Goal: Information Seeking & Learning: Find specific fact

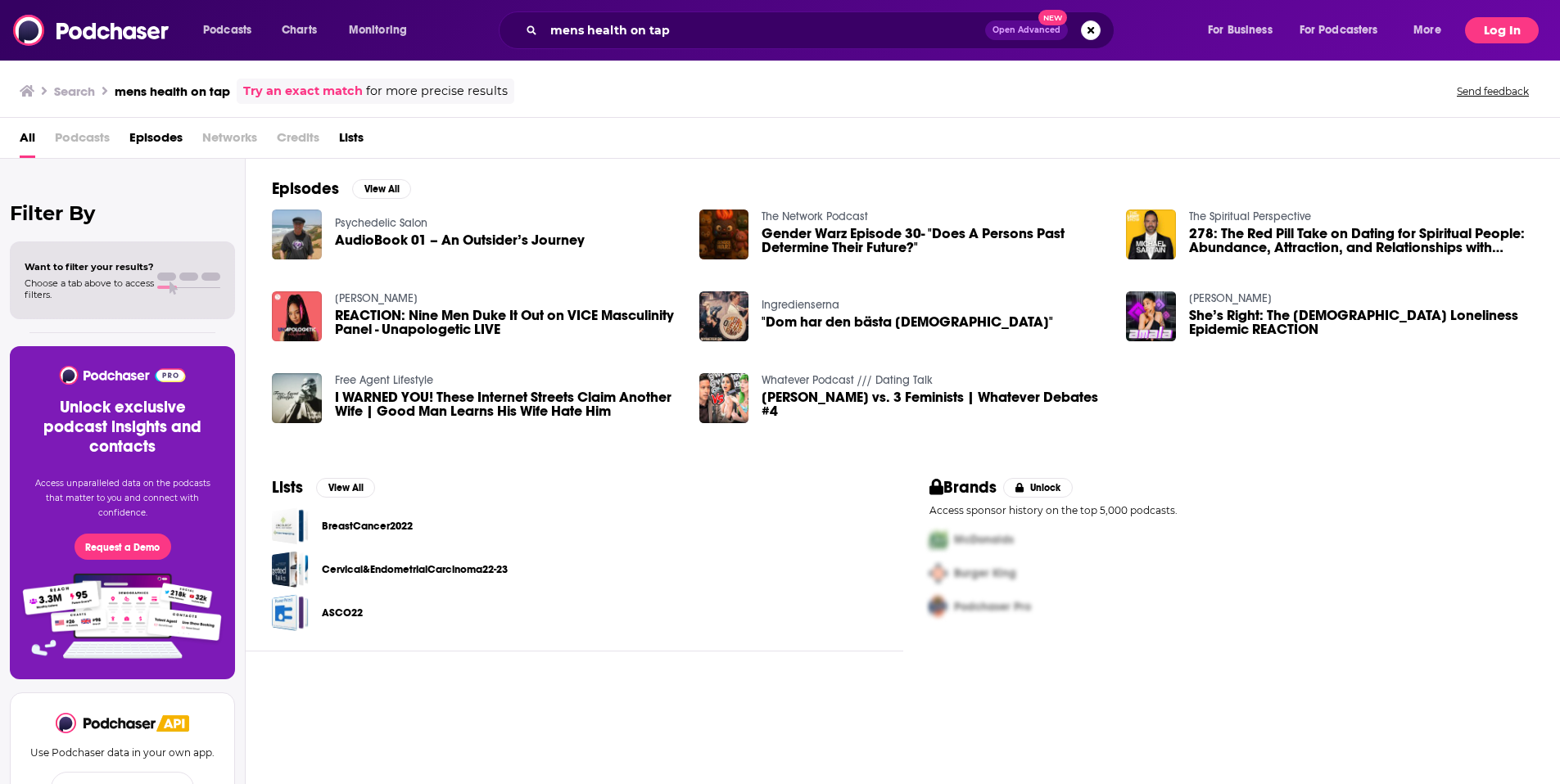
click at [1501, 22] on button "Log In" at bounding box center [1501, 30] width 74 height 26
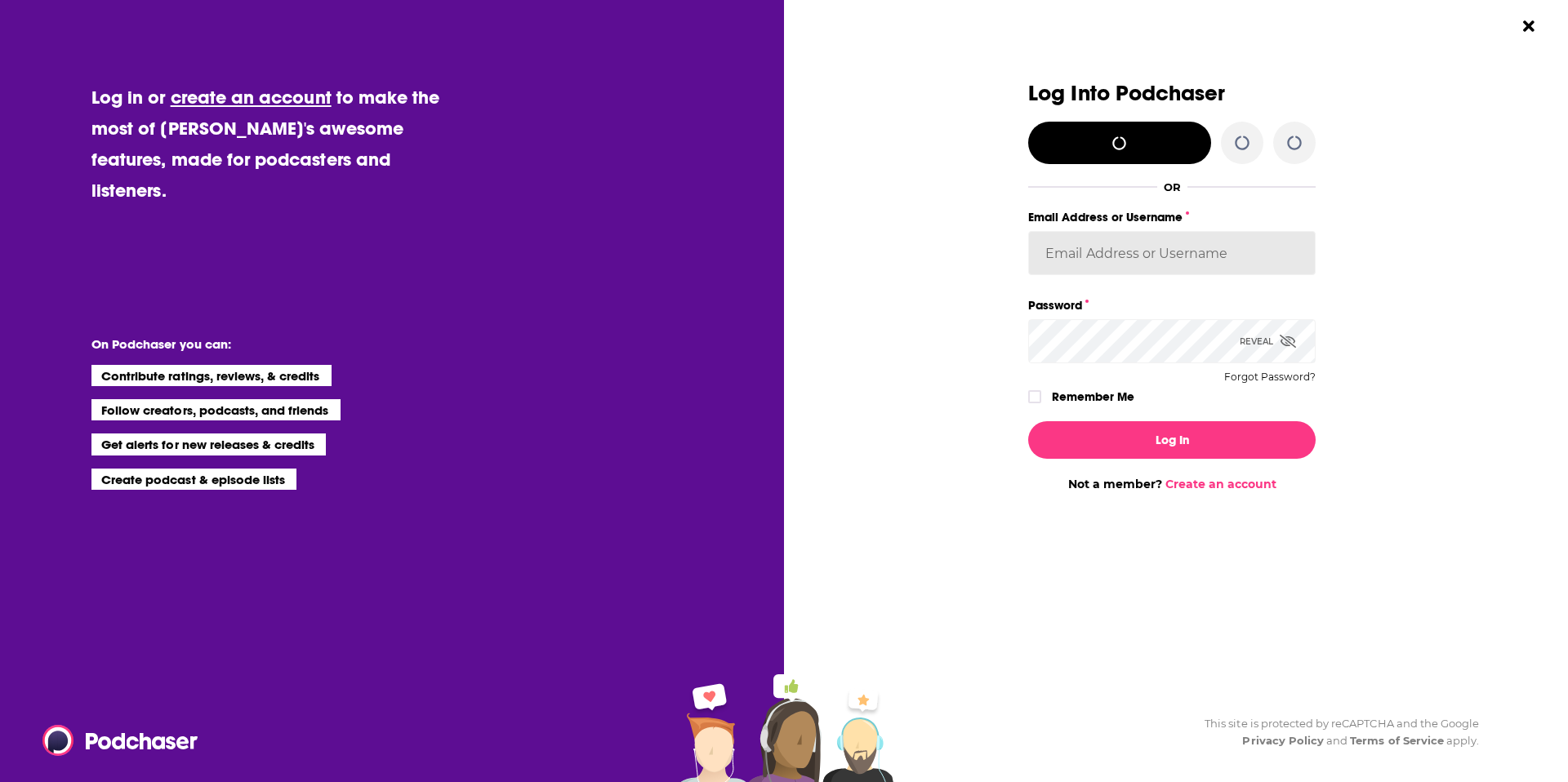
type input "lucy.neubeck@allisonworldwide.com"
click at [1293, 340] on icon "Dialog" at bounding box center [1288, 342] width 16 height 13
click at [1071, 253] on input "lucy.neubeck@allisonworldwide.com" at bounding box center [1172, 253] width 287 height 44
click at [1072, 252] on input "lucy.neubeck@allisonworldwide.com" at bounding box center [1172, 253] width 287 height 44
click at [1086, 237] on input "lucy.neubeck@allisonworldwide.com" at bounding box center [1172, 253] width 287 height 44
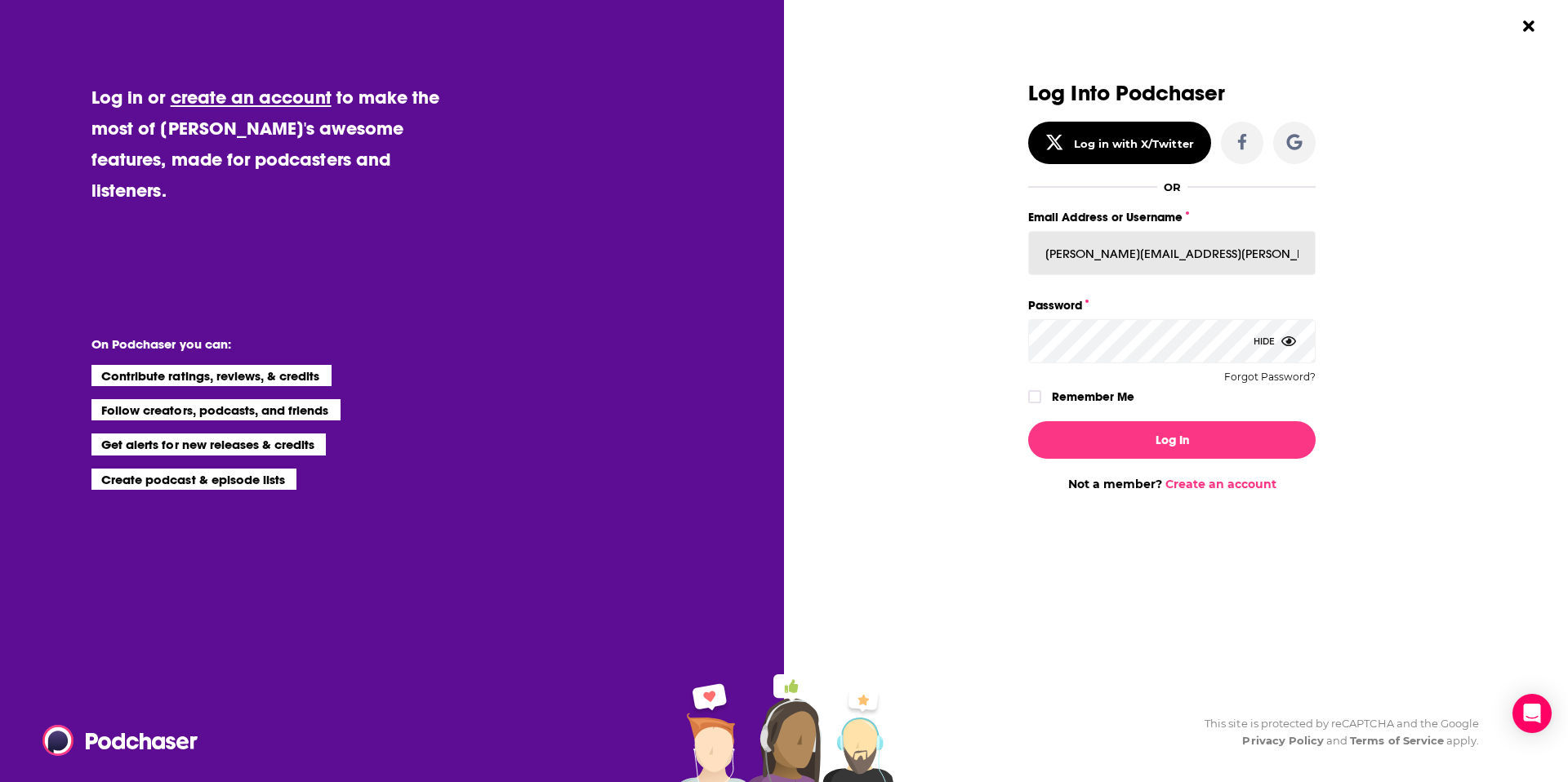
click at [1118, 250] on input "lucy.neubeck@allisonworldwide.com" at bounding box center [1172, 253] width 287 height 44
click at [1119, 249] on input "lucy.neubeck@allisonworldwide.com" at bounding box center [1172, 253] width 287 height 44
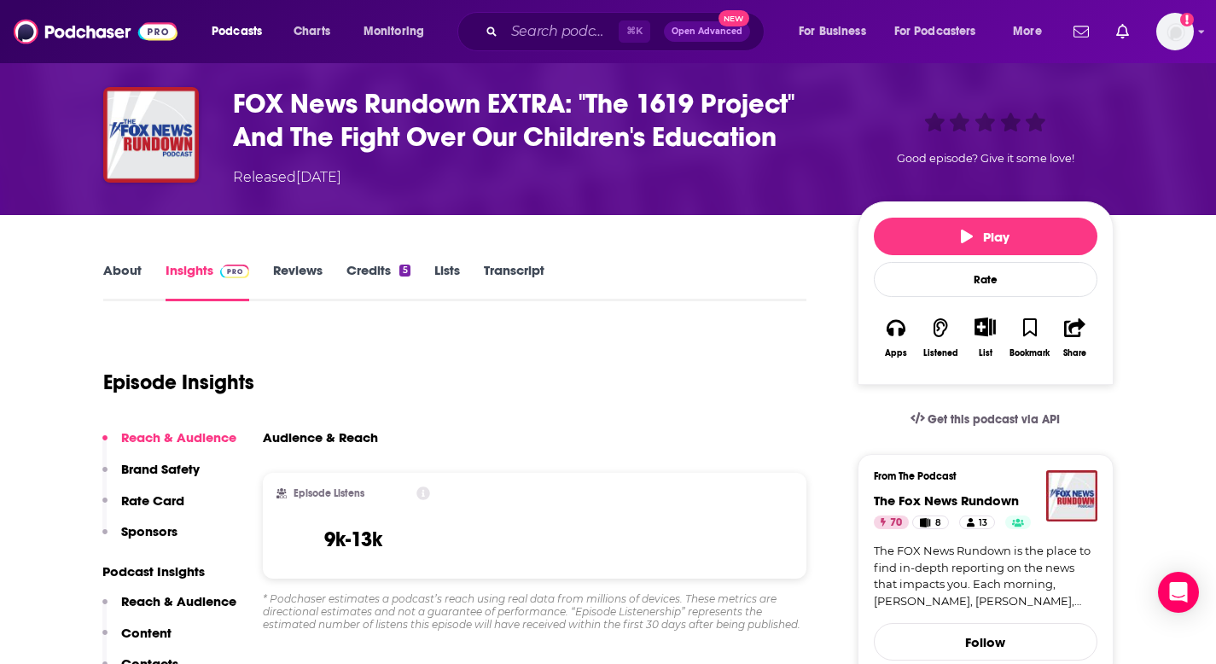
scroll to position [62, 0]
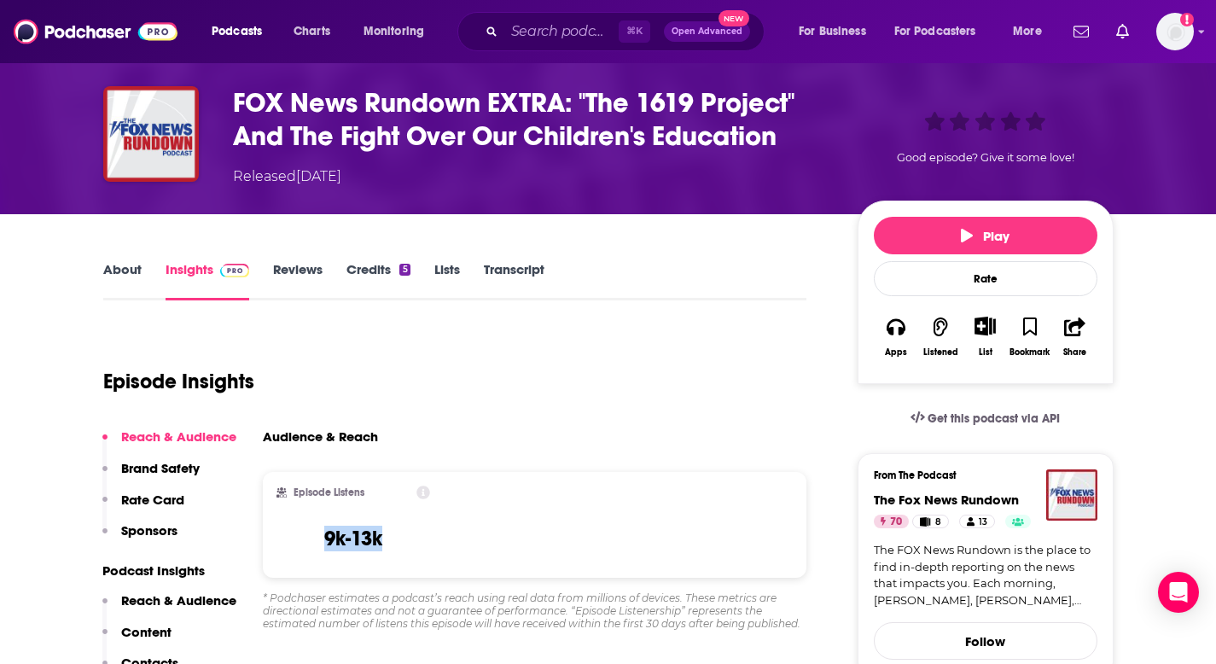
drag, startPoint x: 415, startPoint y: 556, endPoint x: 292, endPoint y: 546, distance: 123.3
click at [292, 546] on div "Episode Listens 9k-13k" at bounding box center [353, 524] width 154 height 78
copy h3 "9k-13k"
click at [448, 428] on div "Audience & Reach" at bounding box center [528, 436] width 531 height 16
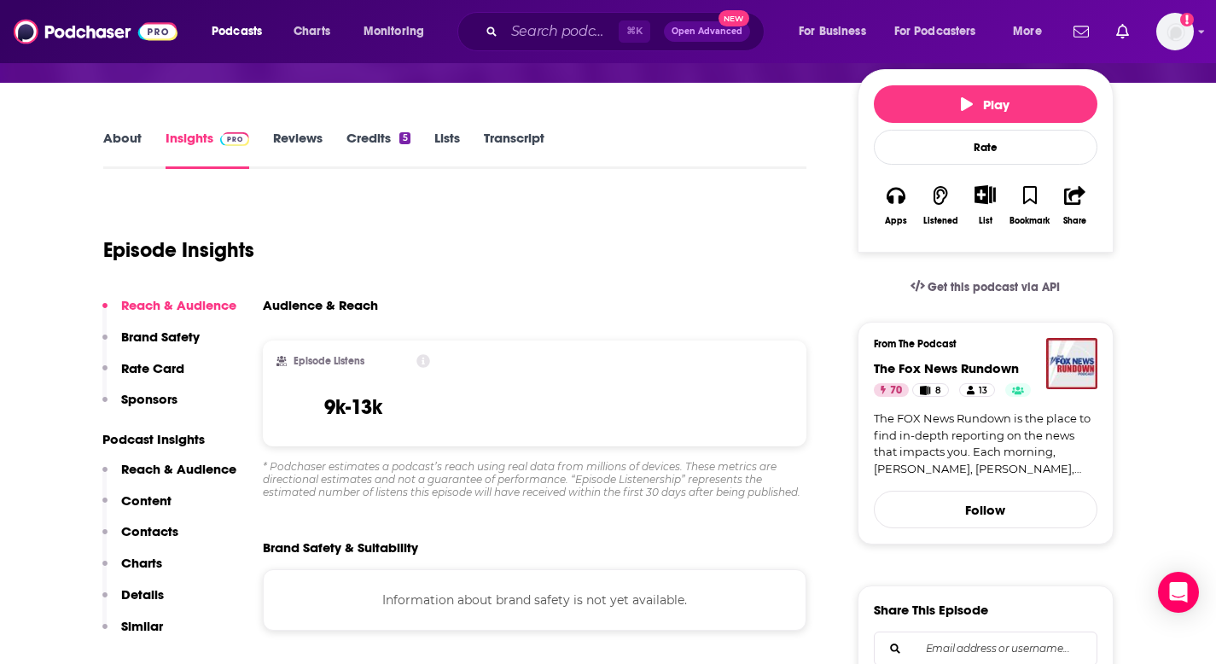
scroll to position [310, 0]
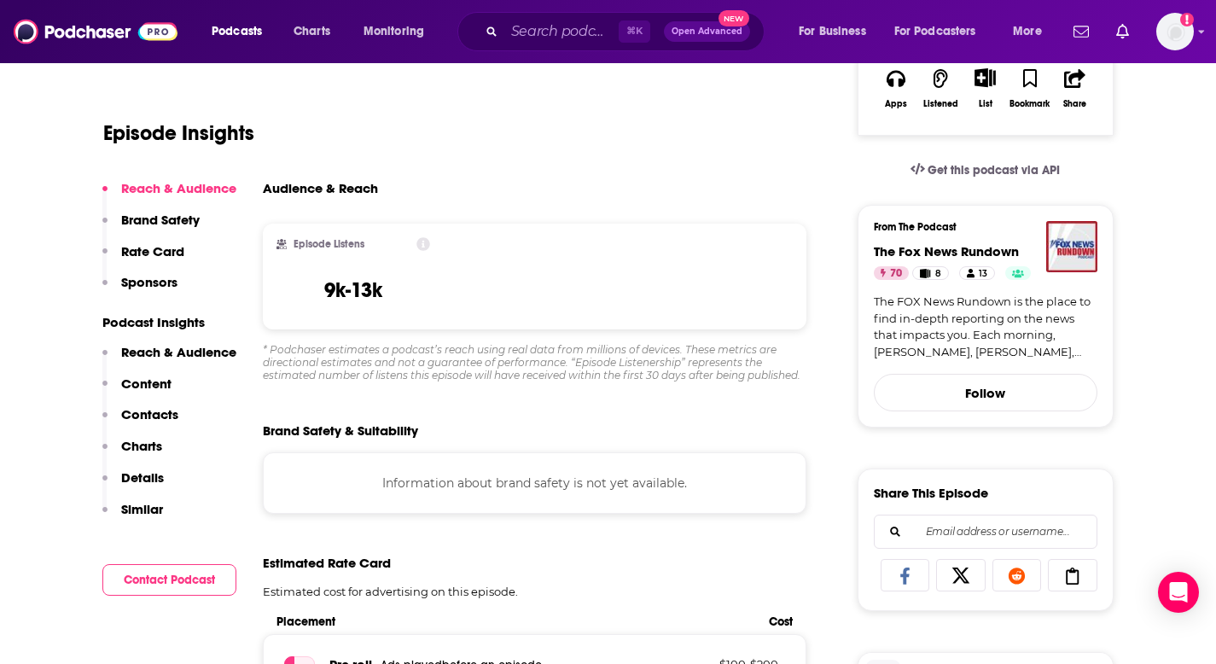
click at [146, 357] on p "Reach & Audience" at bounding box center [178, 352] width 115 height 16
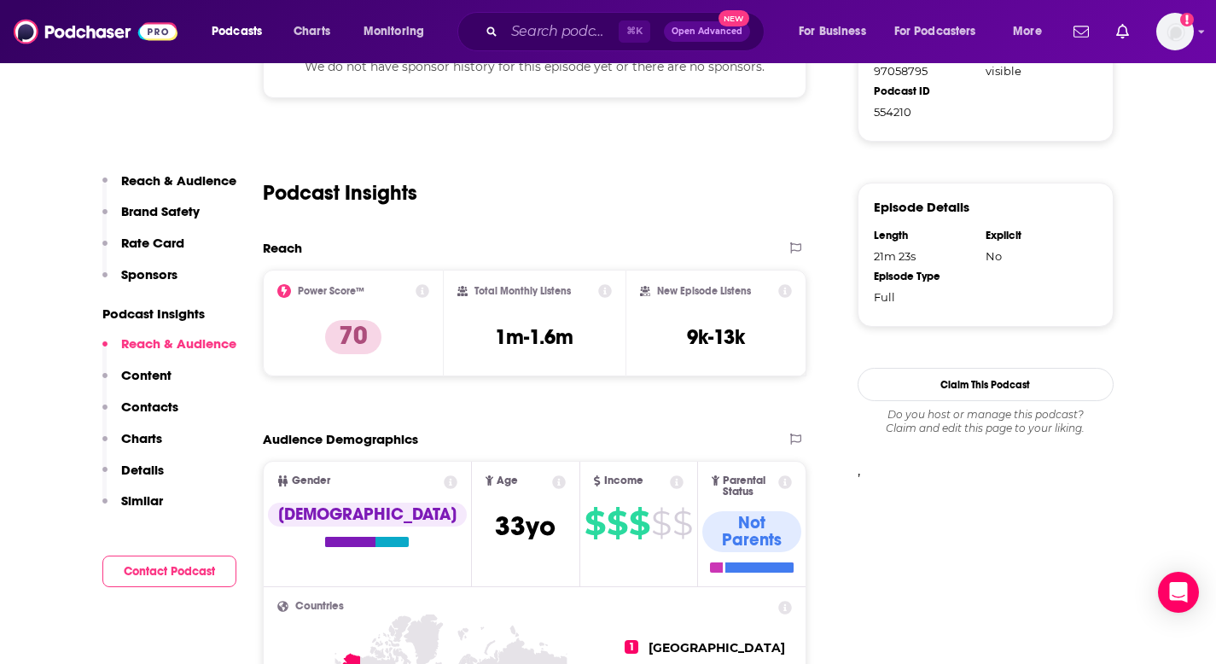
scroll to position [1124, 0]
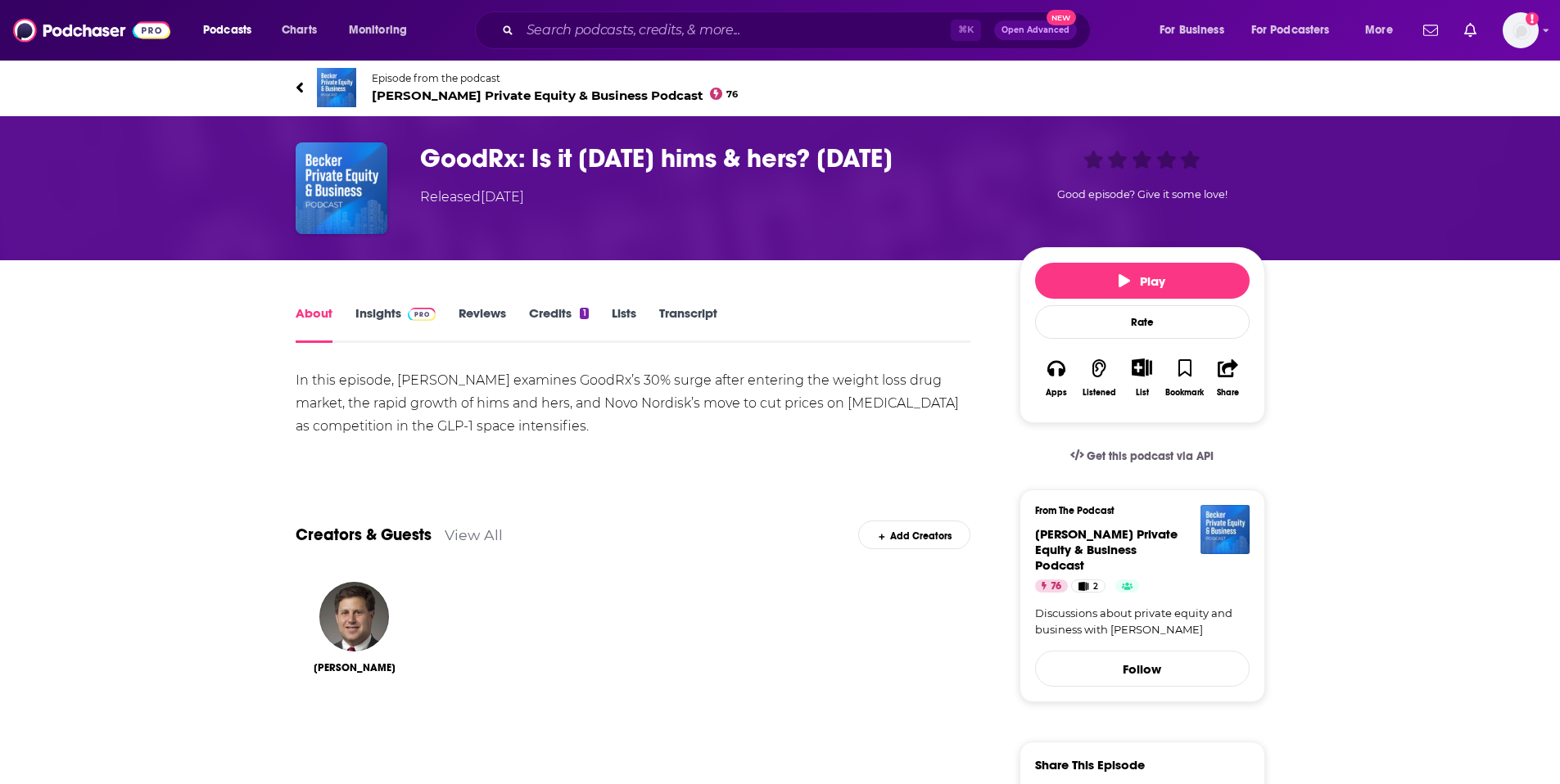
click at [623, 453] on div "Show More" at bounding box center [634, 454] width 676 height 15
click at [695, 305] on link "Transcript" at bounding box center [688, 323] width 59 height 37
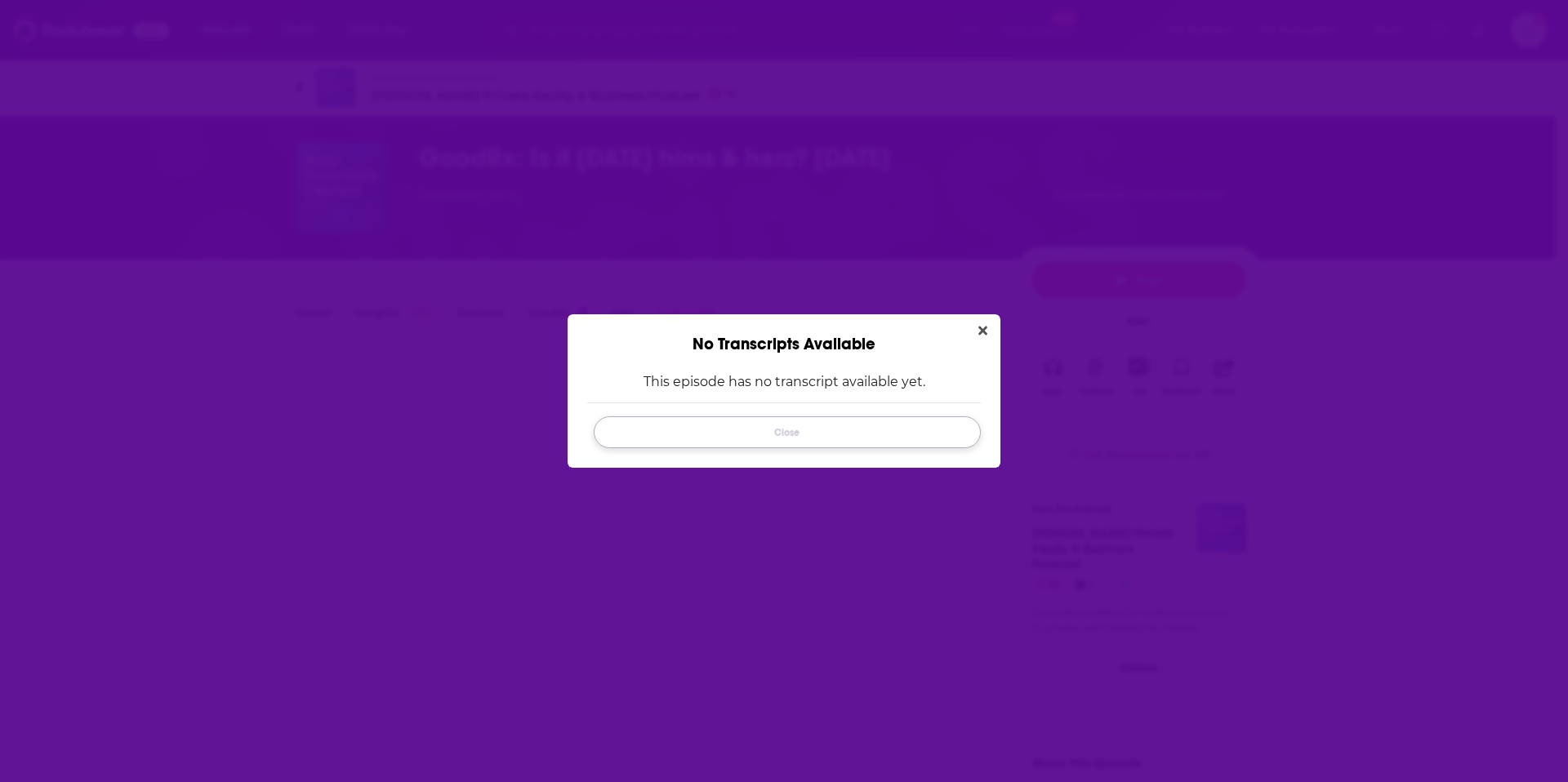
click at [630, 443] on button "Close" at bounding box center [787, 432] width 387 height 32
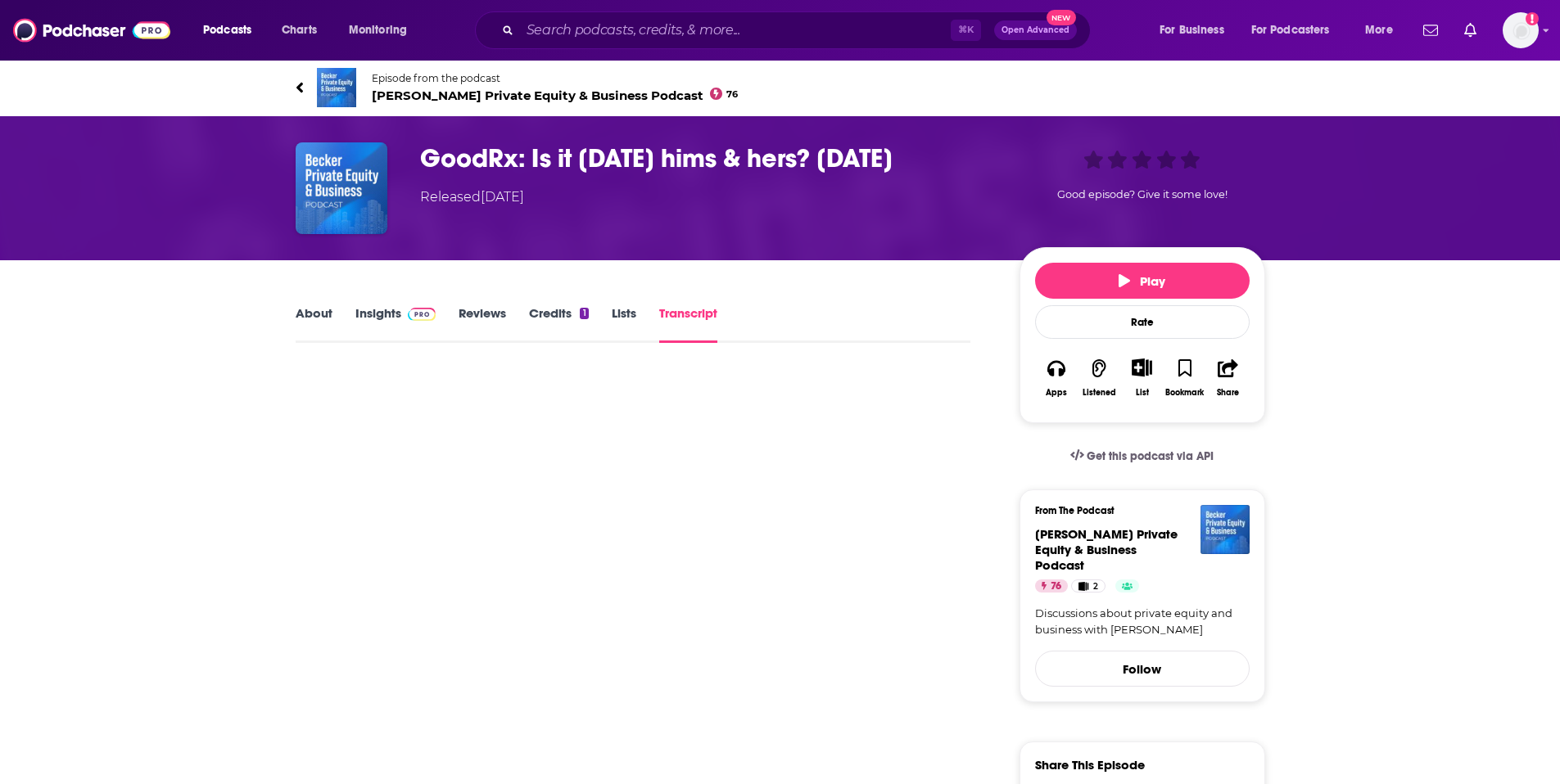
click at [523, 162] on h3 "GoodRx: Is it [DATE] hims & hers? [DATE]" at bounding box center [707, 157] width 573 height 32
click at [524, 202] on div "Released Monday, 18th August 2025" at bounding box center [472, 197] width 104 height 19
click at [1086, 265] on button "Play" at bounding box center [1141, 281] width 214 height 36
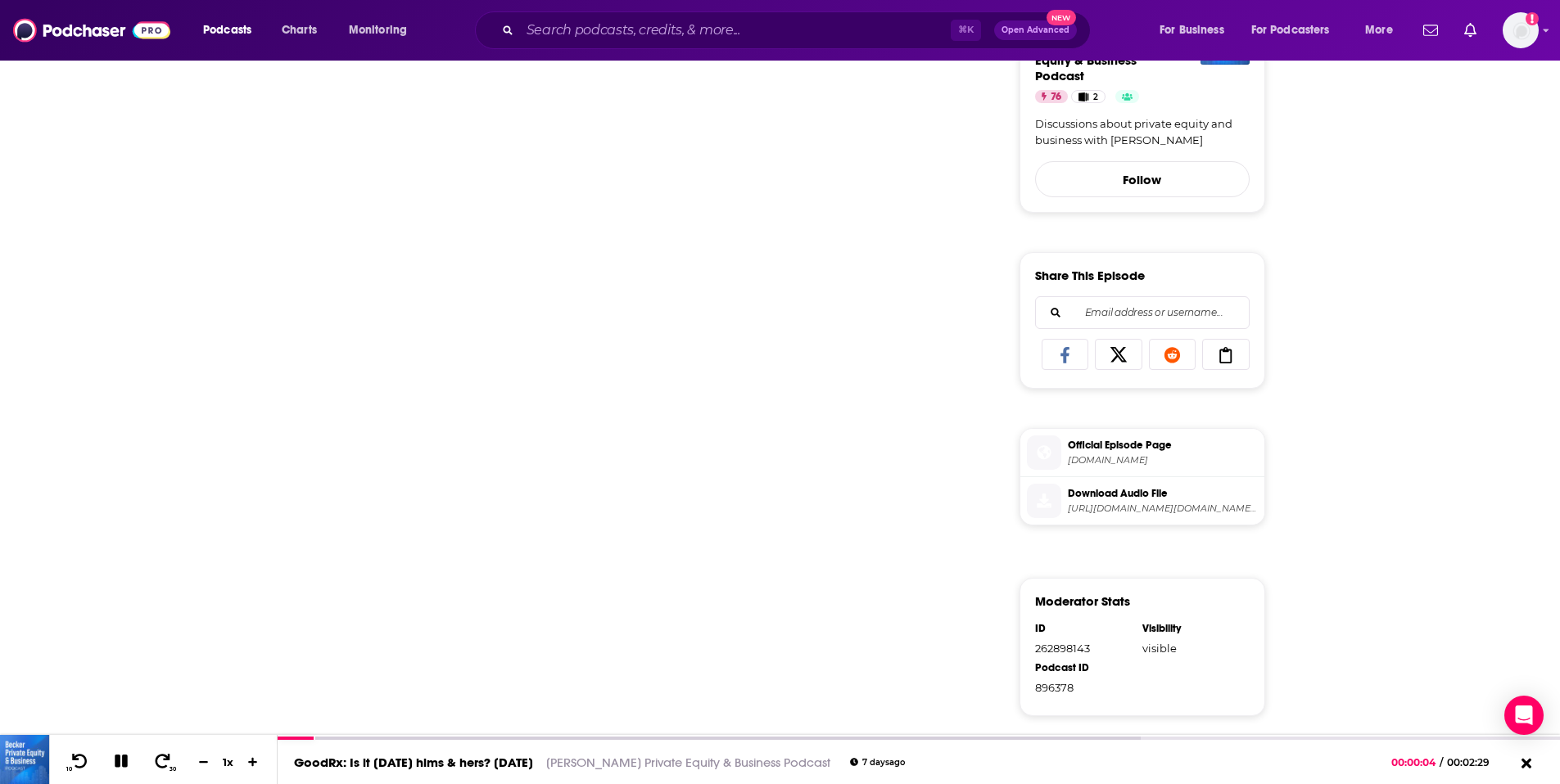
scroll to position [526, 0]
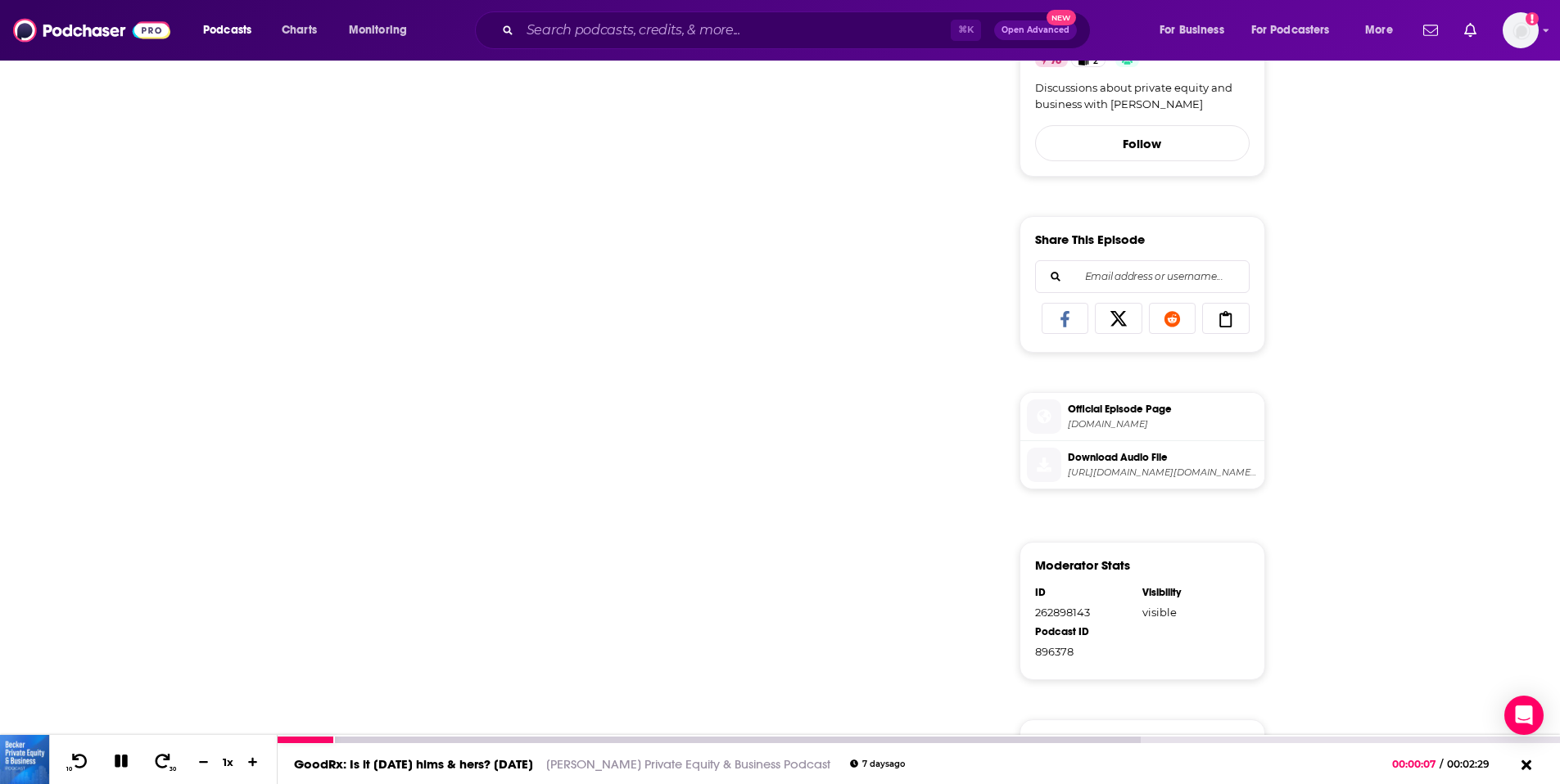
click at [655, 759] on link "Becker Private Equity & Business Podcast" at bounding box center [688, 764] width 284 height 15
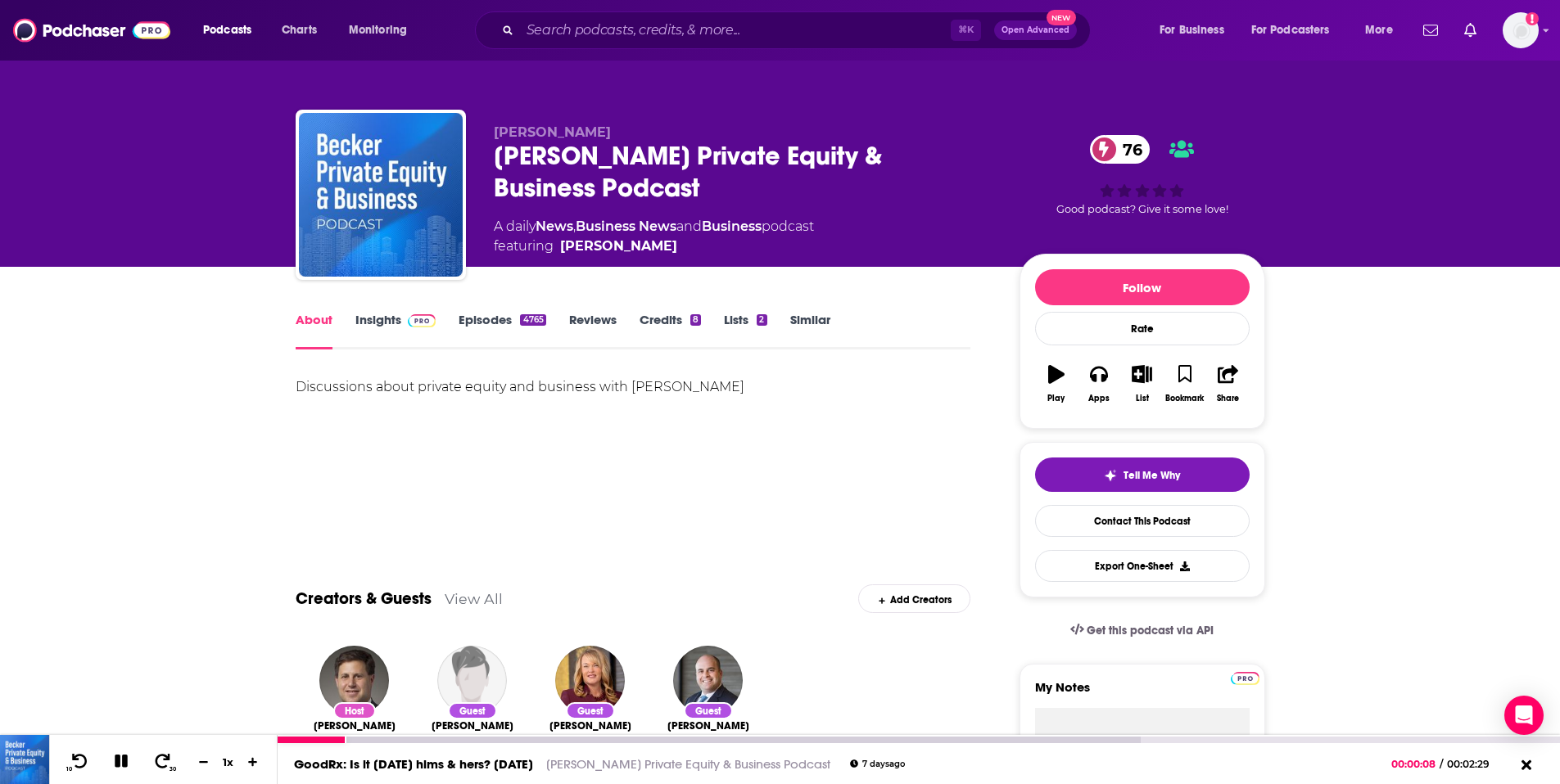
click at [608, 773] on div "GoodRx: Is it Today’s hims & hers? 8-18-25 Becker Private Equity & Business Pod…" at bounding box center [919, 764] width 1283 height 41
click at [116, 763] on icon at bounding box center [121, 761] width 13 height 13
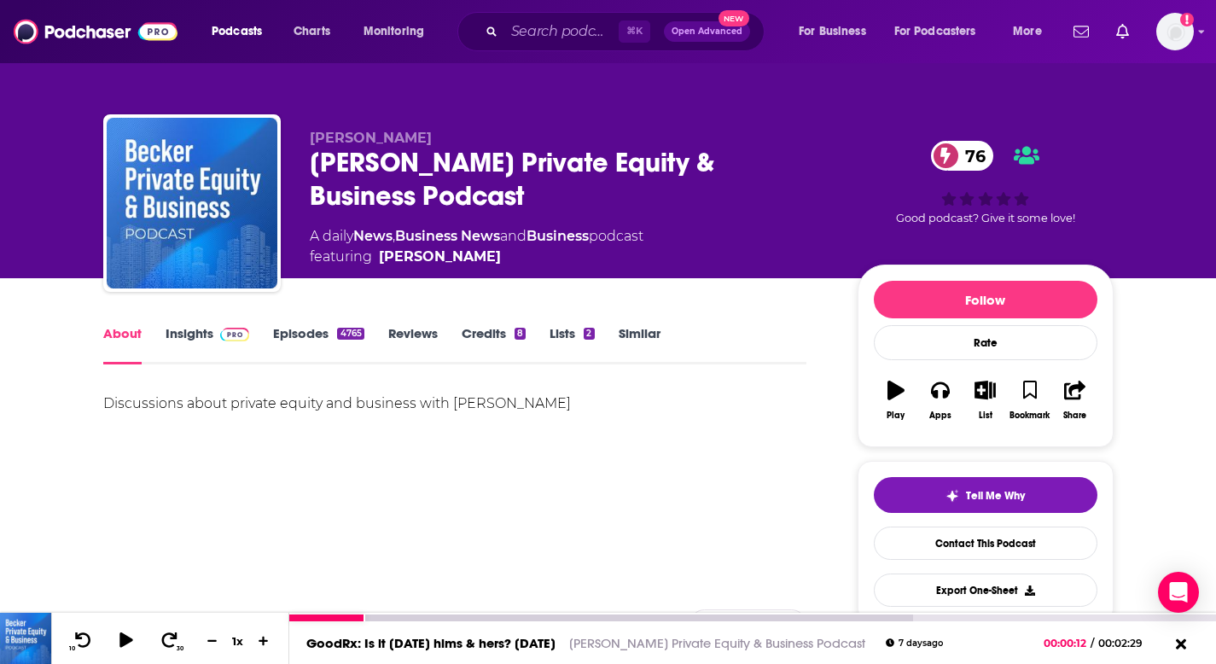
click at [624, 647] on link "Becker Private Equity & Business Podcast" at bounding box center [717, 643] width 296 height 16
click at [543, 643] on link "GoodRx: Is it [DATE] hims & hers? [DATE]" at bounding box center [430, 643] width 249 height 16
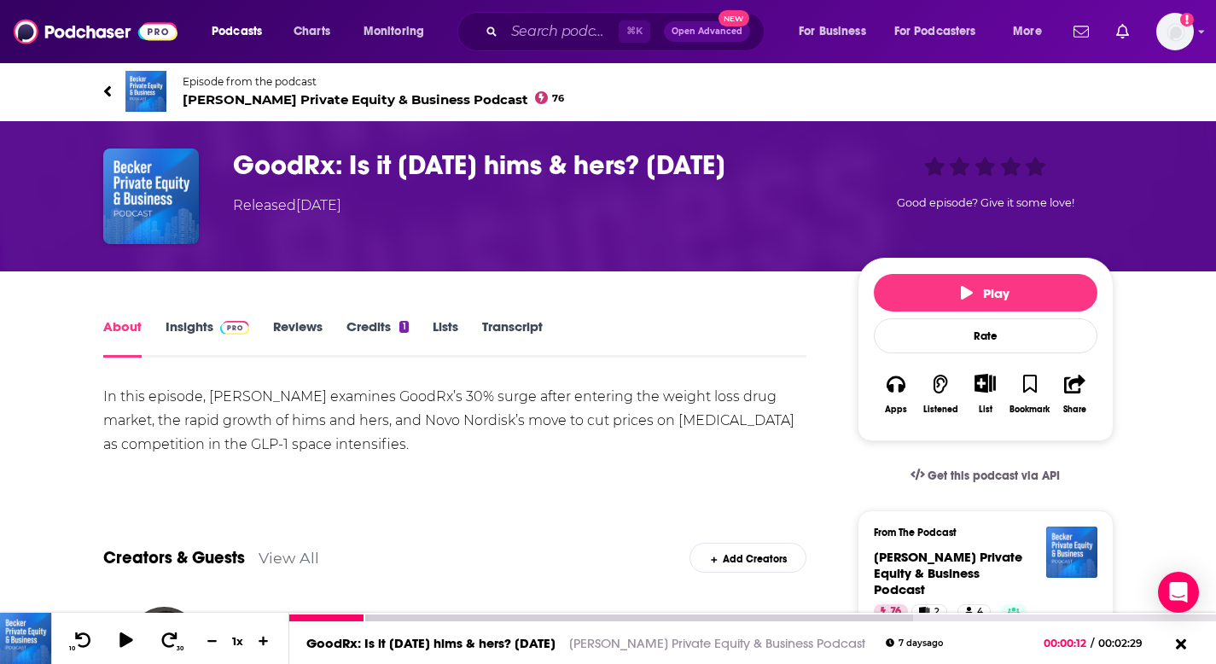
drag, startPoint x: 306, startPoint y: 643, endPoint x: 472, endPoint y: 634, distance: 165.8
click at [451, 649] on link "GoodRx: Is it Today’s hims & hers? 8-18-25" at bounding box center [430, 643] width 249 height 16
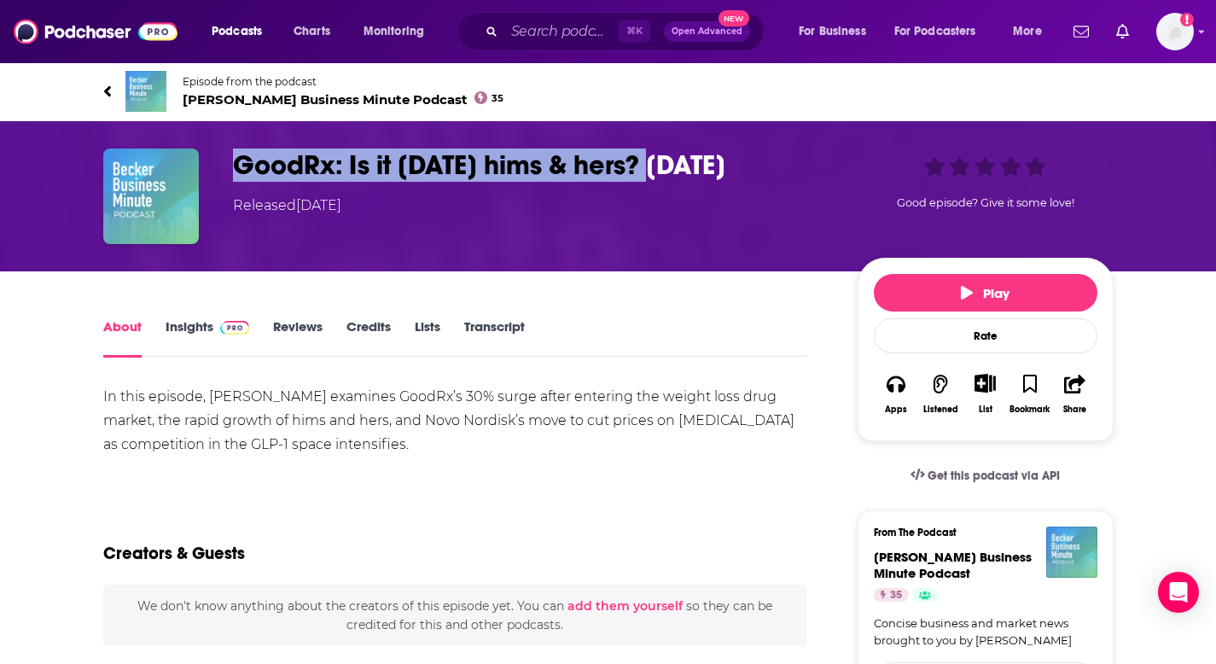
drag, startPoint x: 658, startPoint y: 166, endPoint x: 206, endPoint y: 167, distance: 452.1
click at [206, 167] on div "GoodRx: Is it Today’s hims & hers? 8-18-25 Released Monday, 18th August 2025 Go…" at bounding box center [608, 196] width 1010 height 96
copy div "GoodRx: Is it Today’s hims & hers?"
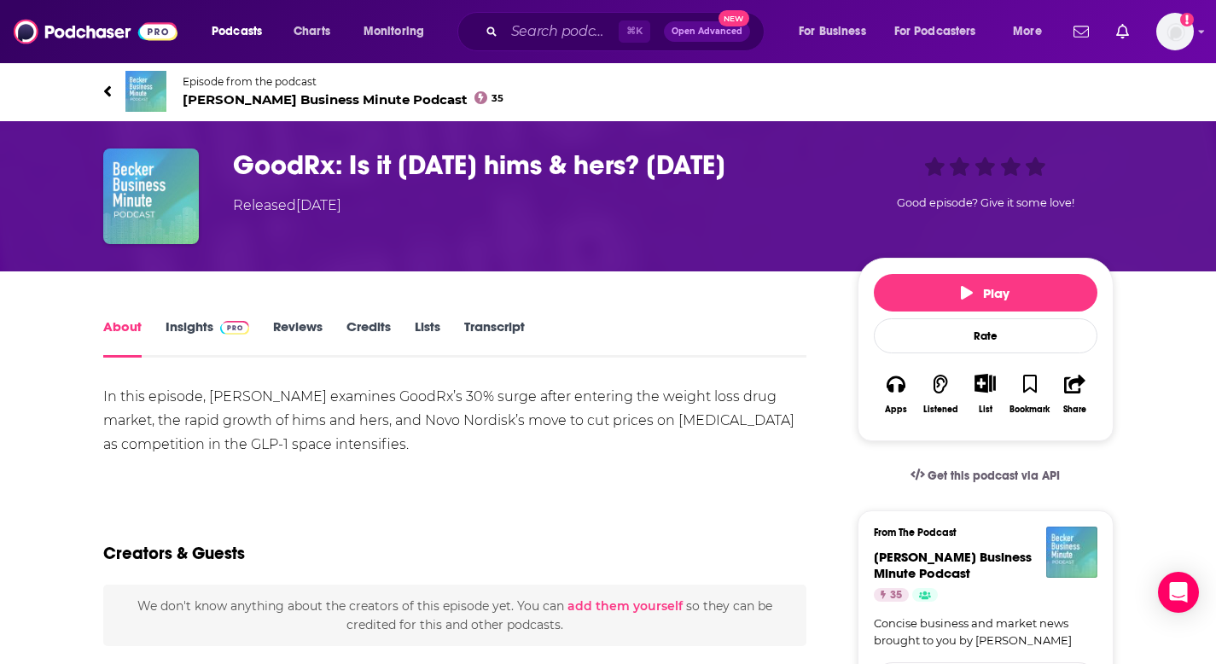
click at [614, 444] on div "In this episode, Scott Becker examines GoodRx’s 30% surge after entering the we…" at bounding box center [455, 421] width 704 height 72
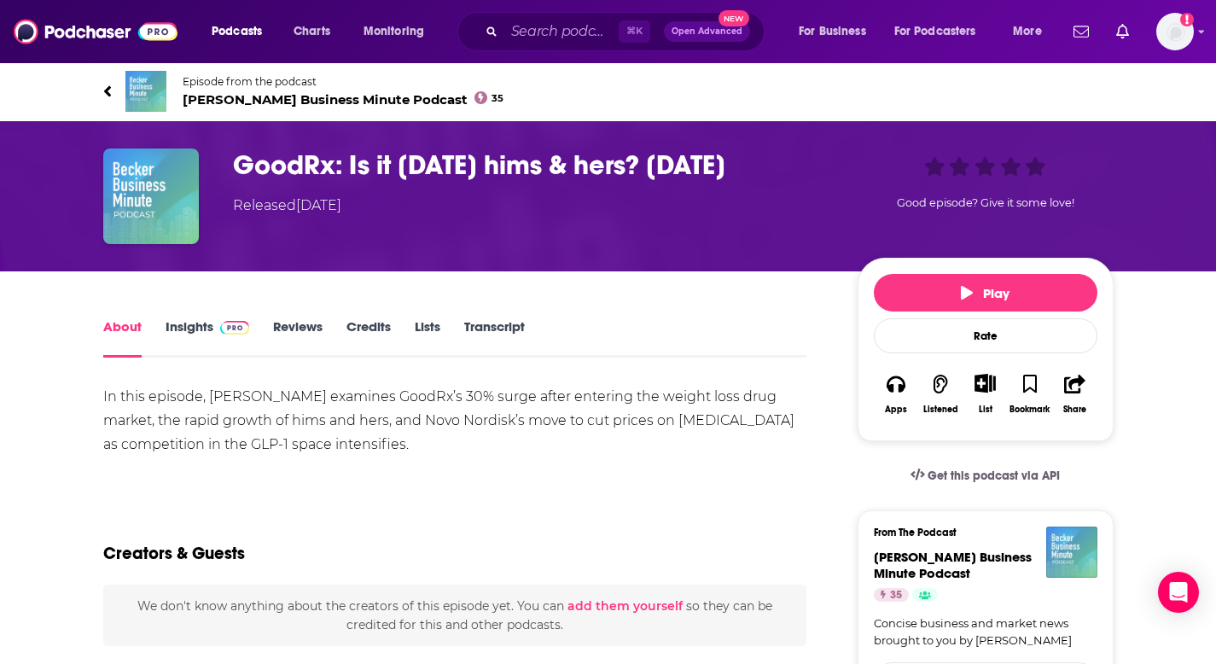
click at [640, 433] on div "In this episode, Scott Becker examines GoodRx’s 30% surge after entering the we…" at bounding box center [455, 421] width 704 height 72
click at [717, 470] on div "Show More" at bounding box center [455, 473] width 704 height 16
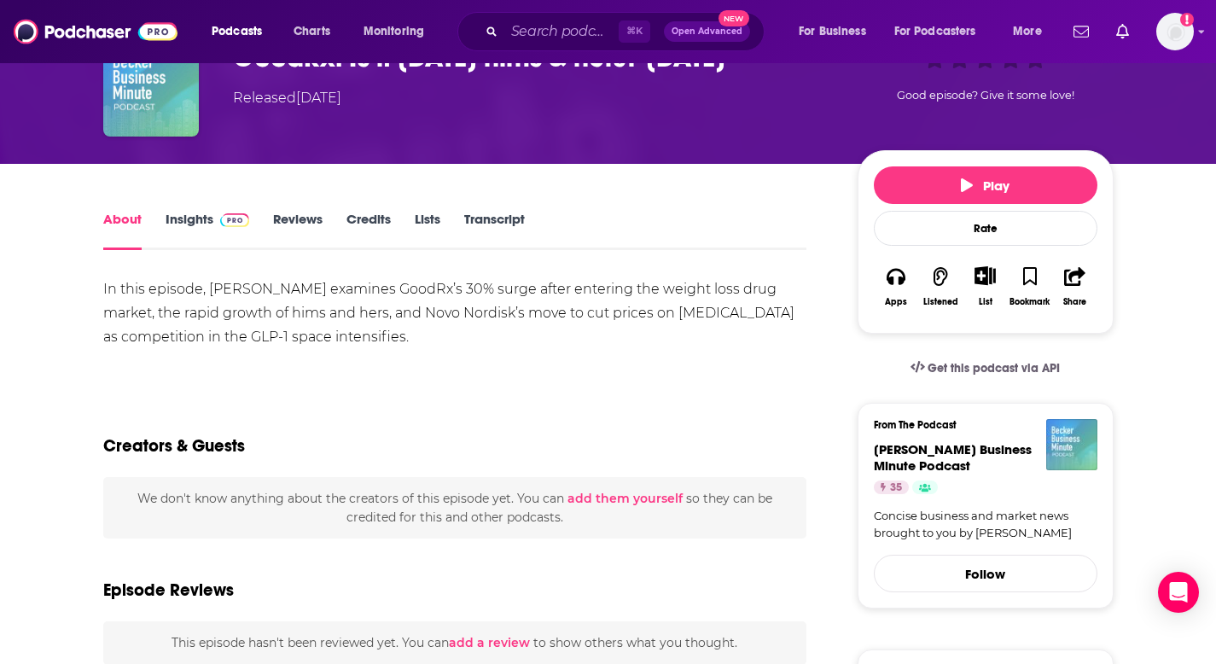
scroll to position [140, 0]
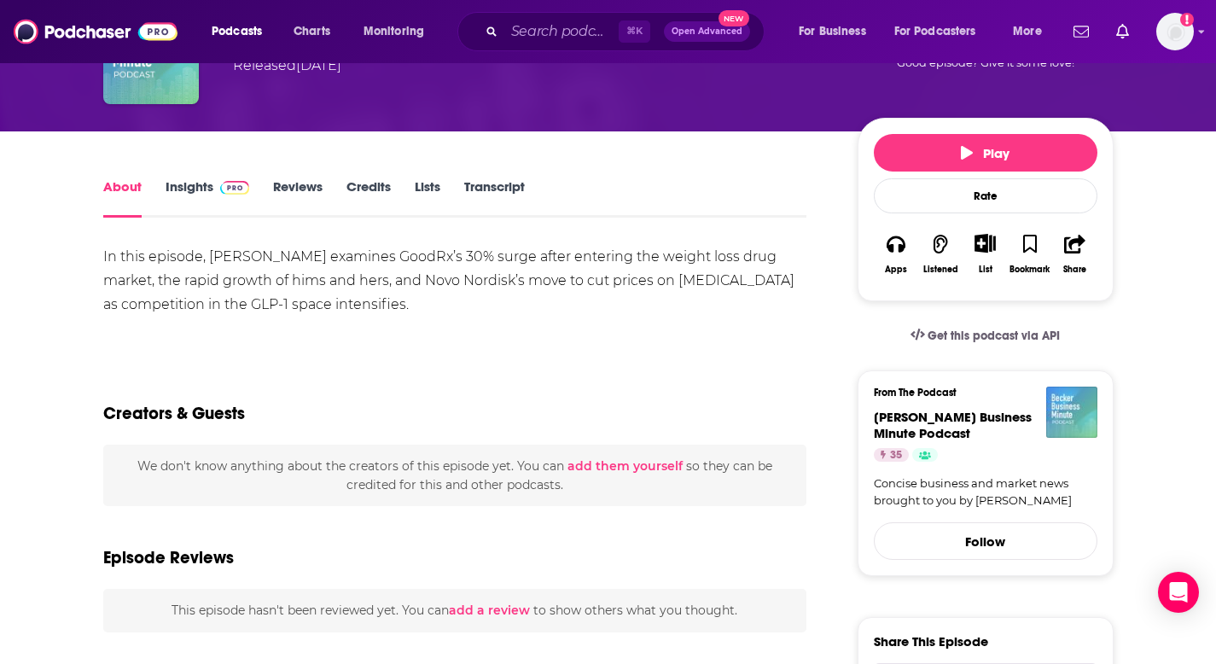
click at [664, 275] on div "In this episode, Scott Becker examines GoodRx’s 30% surge after entering the we…" at bounding box center [455, 281] width 704 height 72
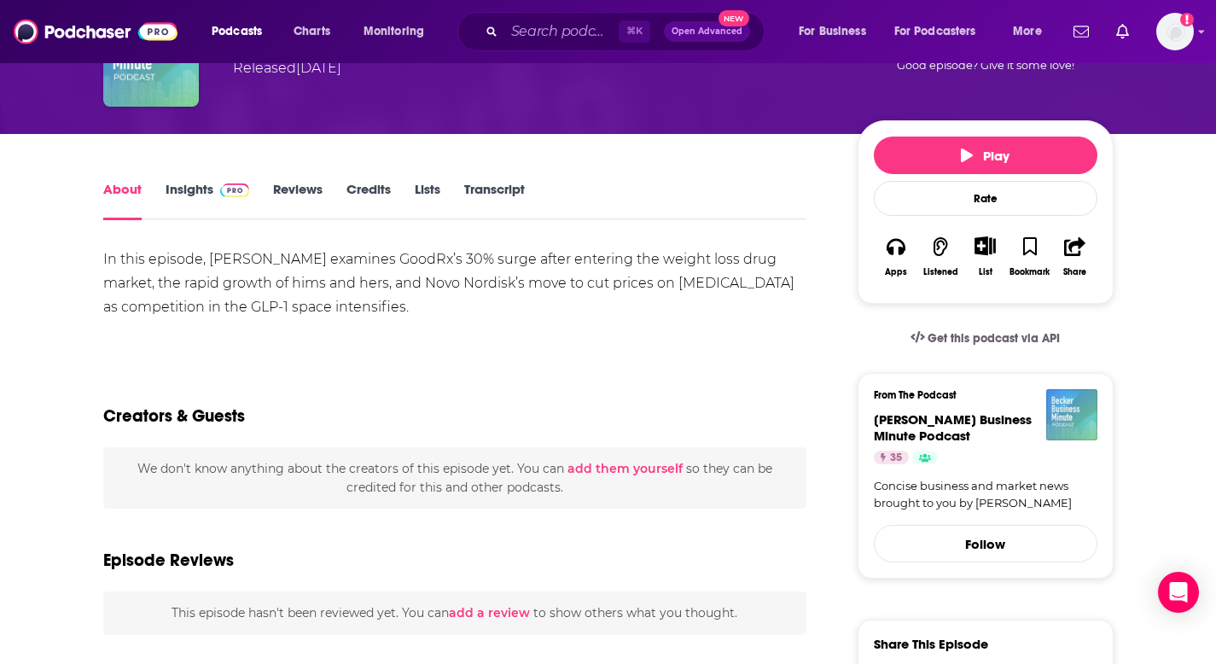
scroll to position [136, 0]
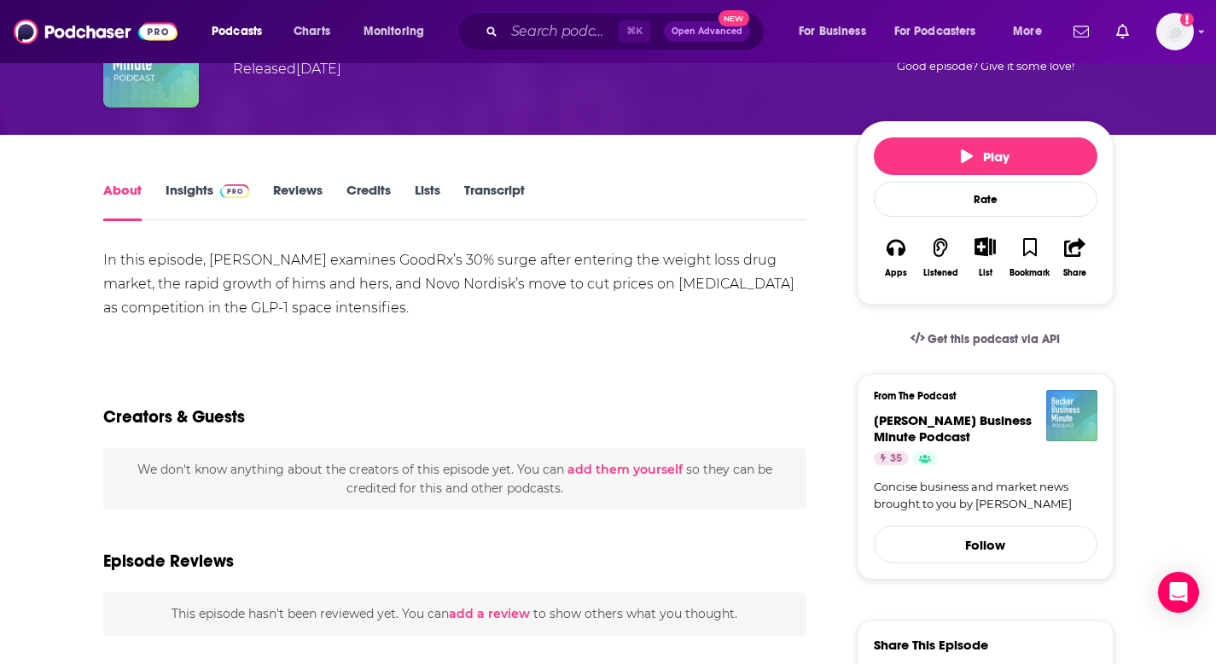
click at [474, 182] on link "Transcript" at bounding box center [494, 201] width 61 height 39
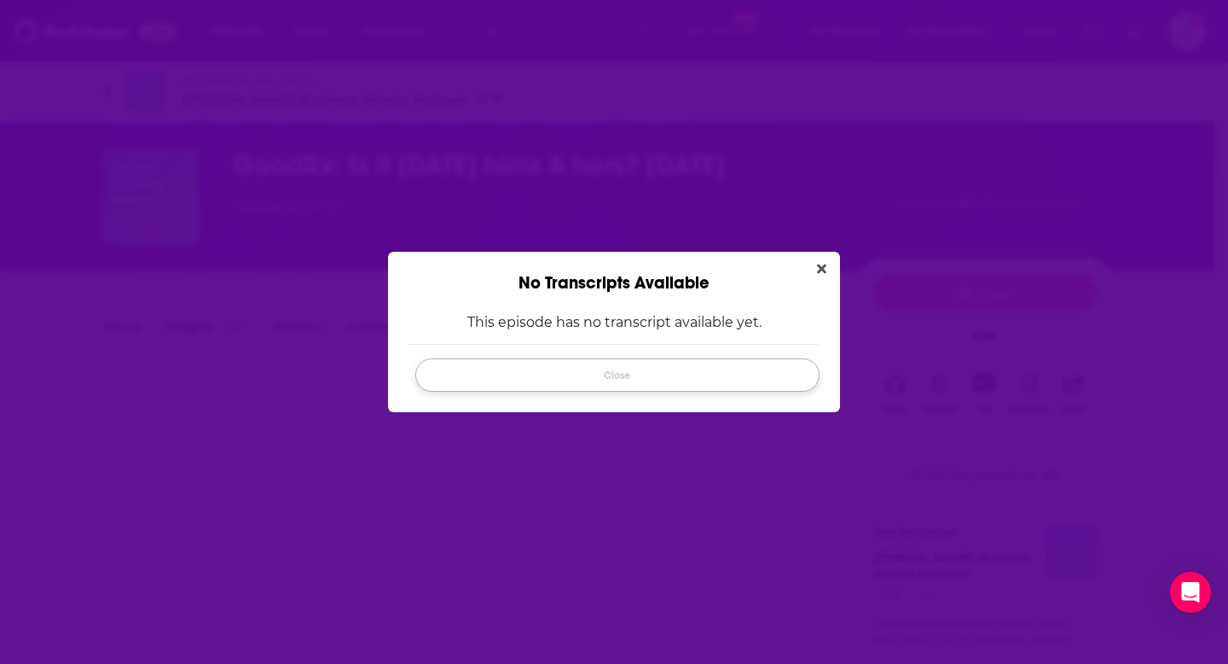
click at [647, 386] on button "Close" at bounding box center [617, 374] width 404 height 33
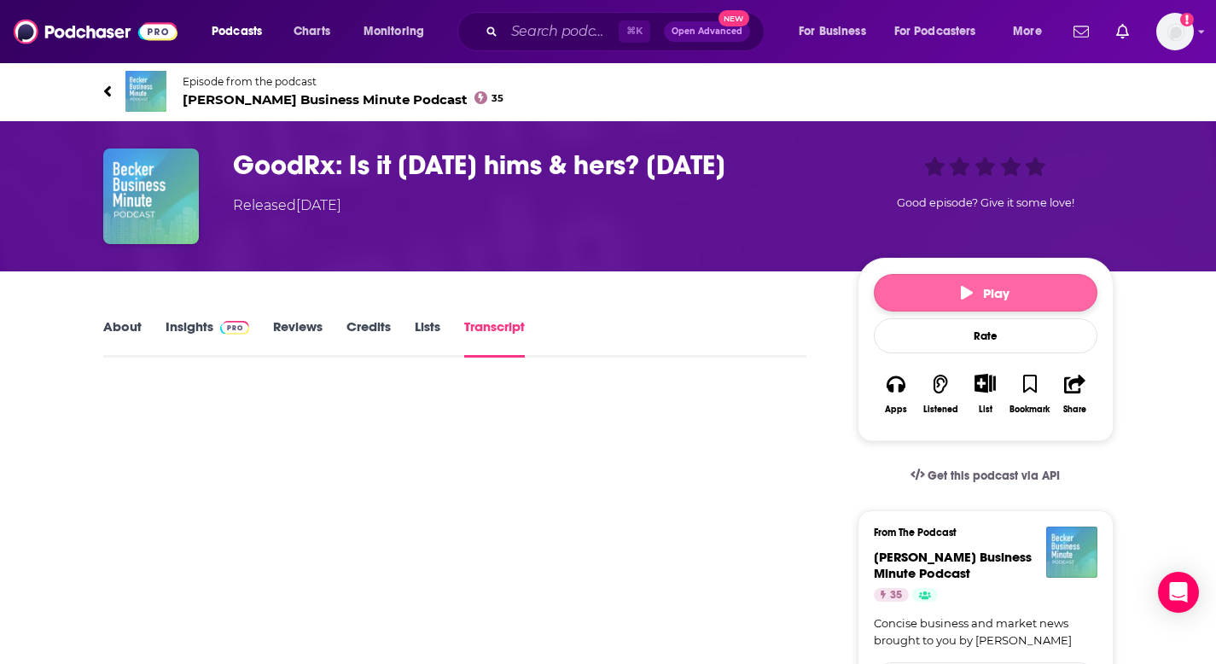
click at [937, 281] on button "Play" at bounding box center [984, 293] width 223 height 38
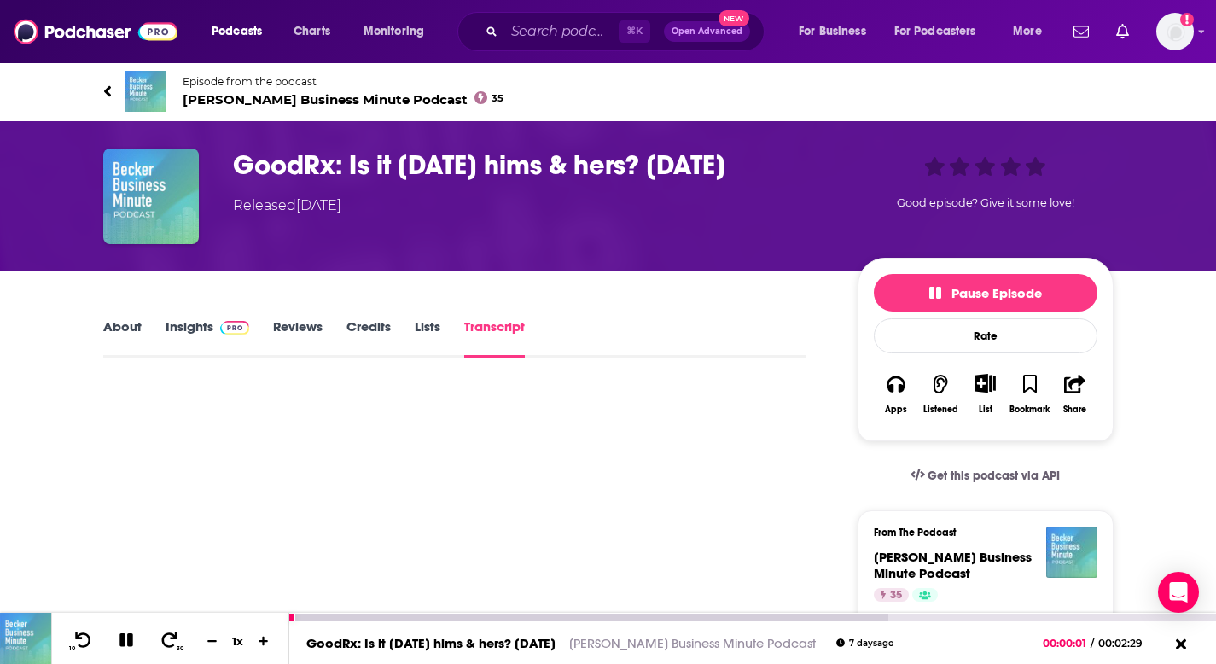
click at [539, 644] on link "GoodRx: Is it Today’s hims & hers? 8-18-25" at bounding box center [430, 643] width 249 height 16
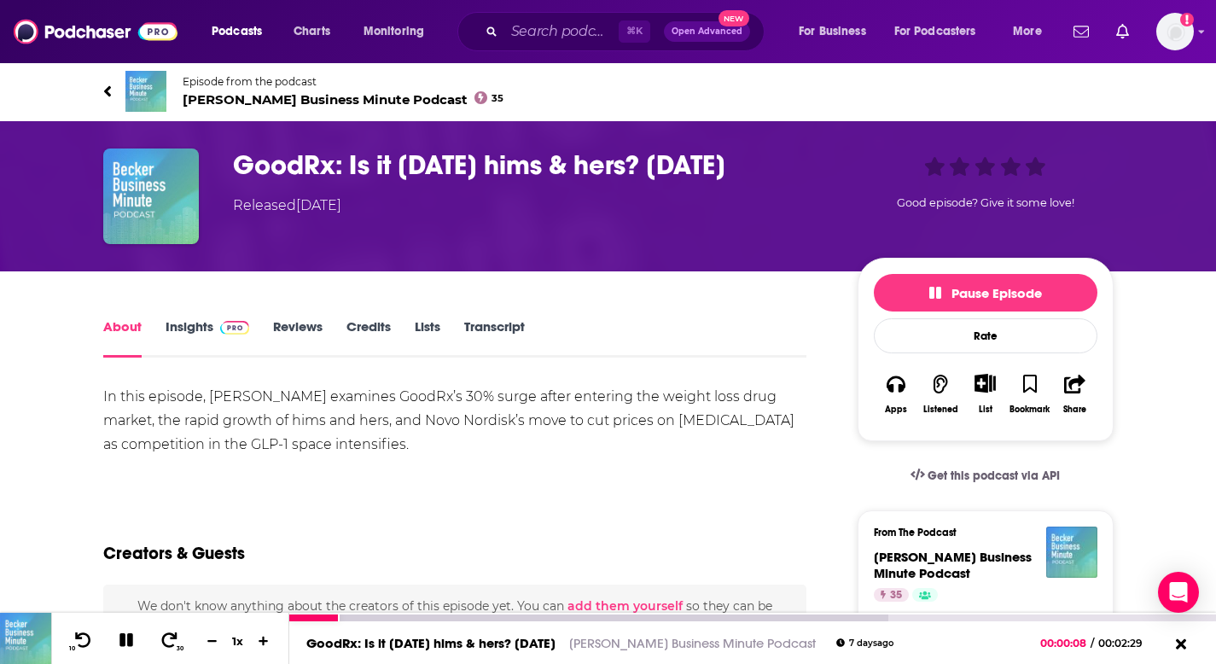
click at [123, 640] on icon at bounding box center [126, 640] width 14 height 14
click at [123, 640] on icon at bounding box center [126, 639] width 15 height 17
click at [123, 640] on icon at bounding box center [126, 640] width 14 height 14
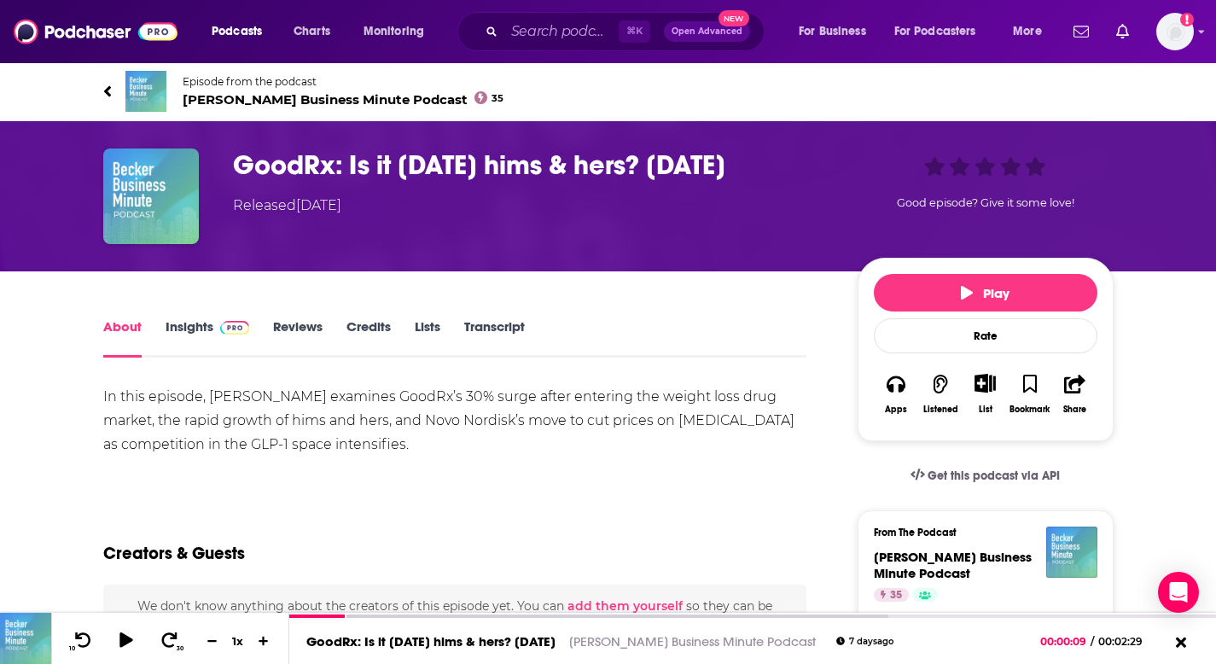
click at [950, 566] on h4 "Becker Business Minute Podcast" at bounding box center [984, 564] width 223 height 32
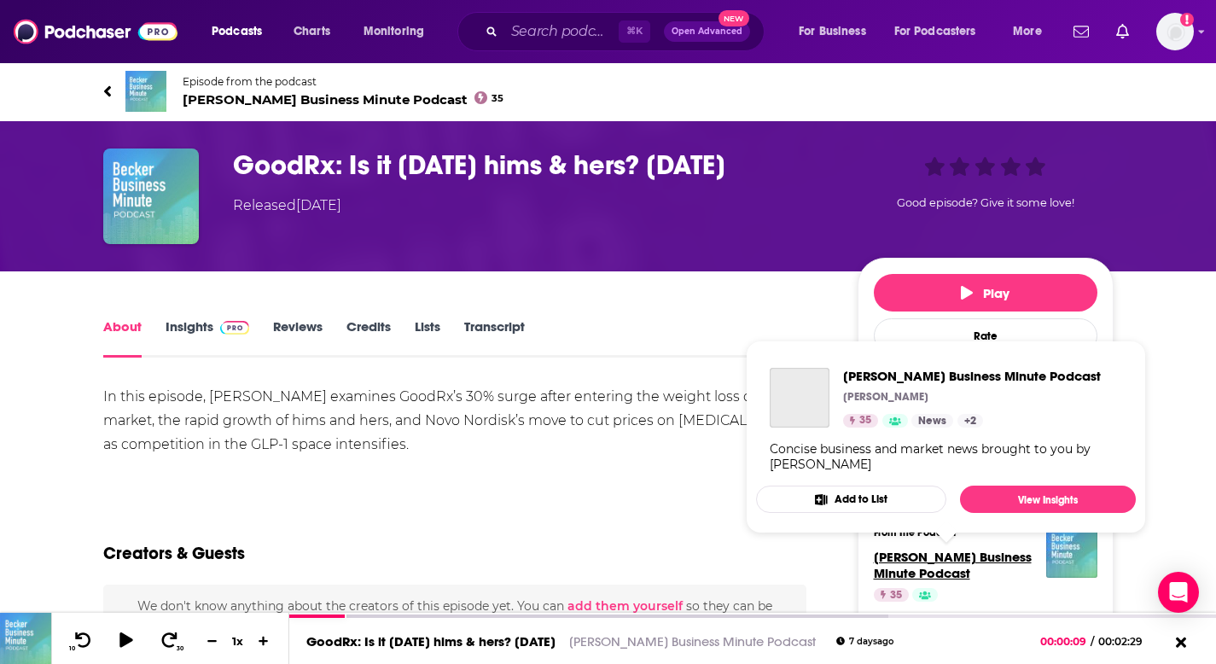
click at [936, 557] on span "Becker Business Minute Podcast" at bounding box center [952, 564] width 158 height 32
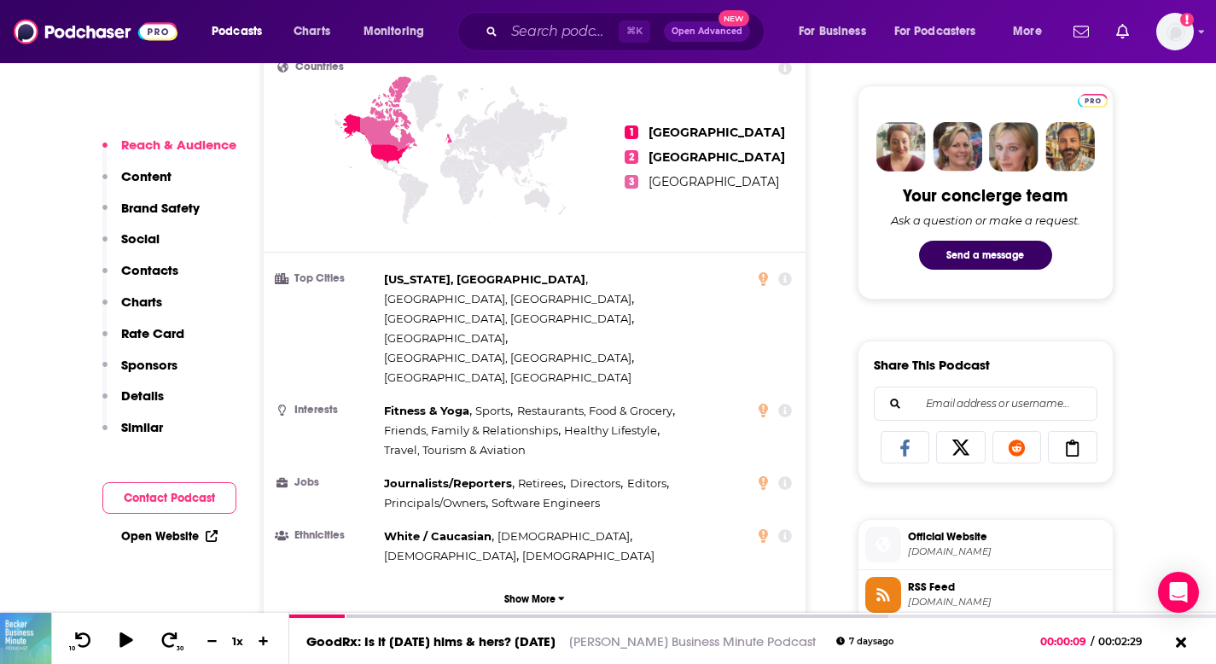
scroll to position [1100, 0]
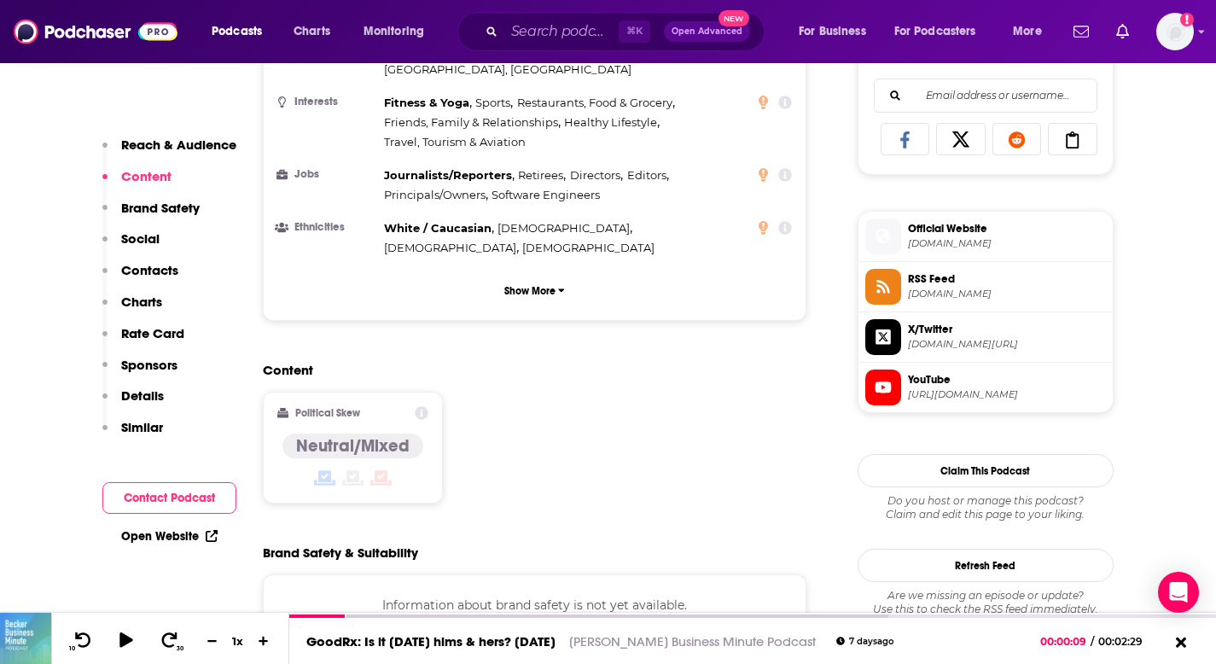
click at [932, 240] on span "beckerprivateequityandbusiness.com" at bounding box center [1007, 243] width 198 height 13
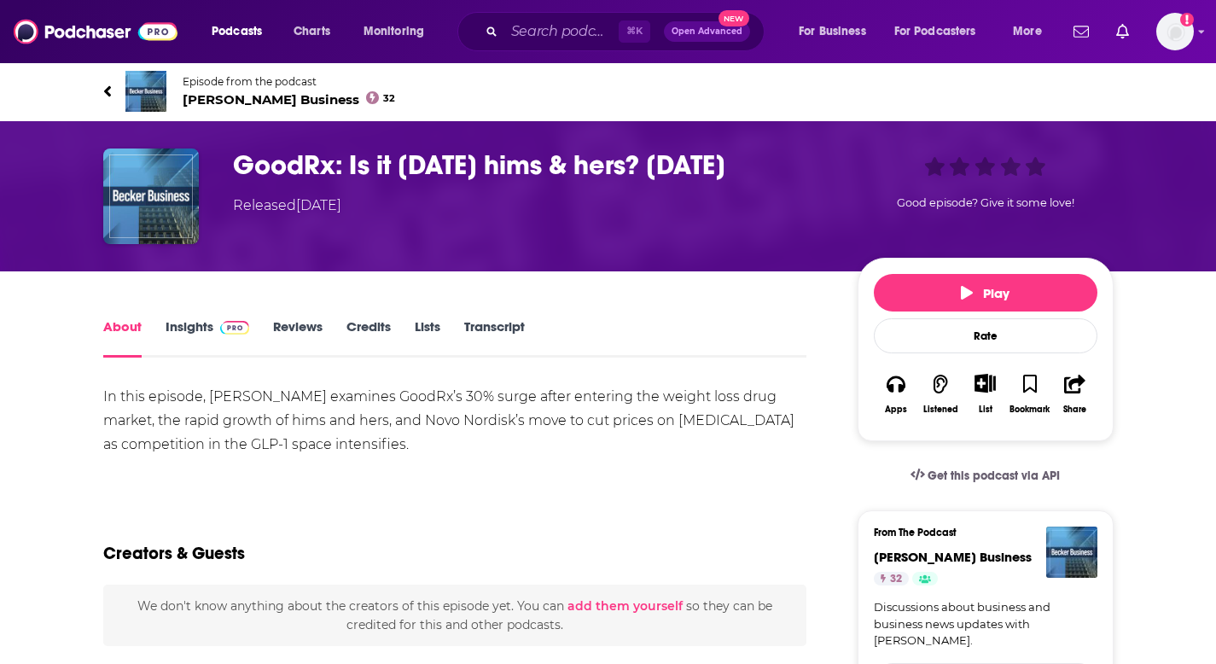
click at [632, 336] on div "About Insights Reviews Credits Lists Transcript" at bounding box center [455, 337] width 704 height 42
click at [635, 170] on h1 "GoodRx: Is it Today’s hims & hers? 8-18-25" at bounding box center [531, 164] width 597 height 33
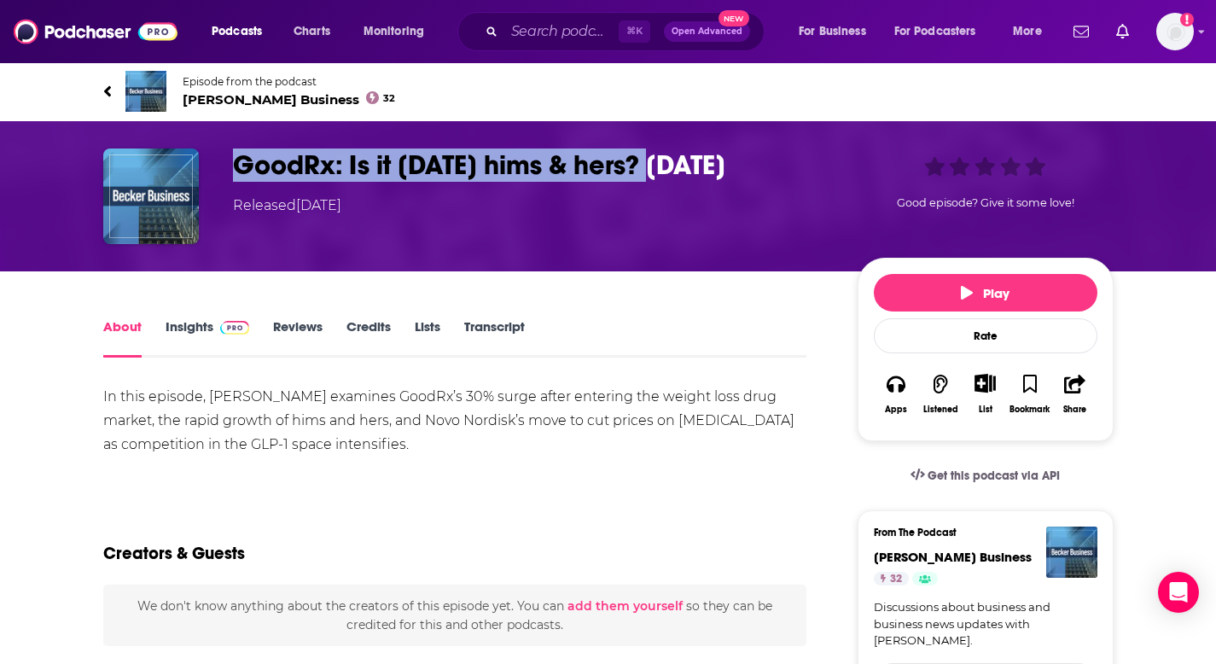
copy h1 "GoodRx: Is it Today’s hims & hers?"
drag, startPoint x: 656, startPoint y: 165, endPoint x: 241, endPoint y: 165, distance: 414.6
click at [241, 165] on h1 "GoodRx: Is it Today’s hims & hers? 8-18-25" at bounding box center [531, 164] width 597 height 33
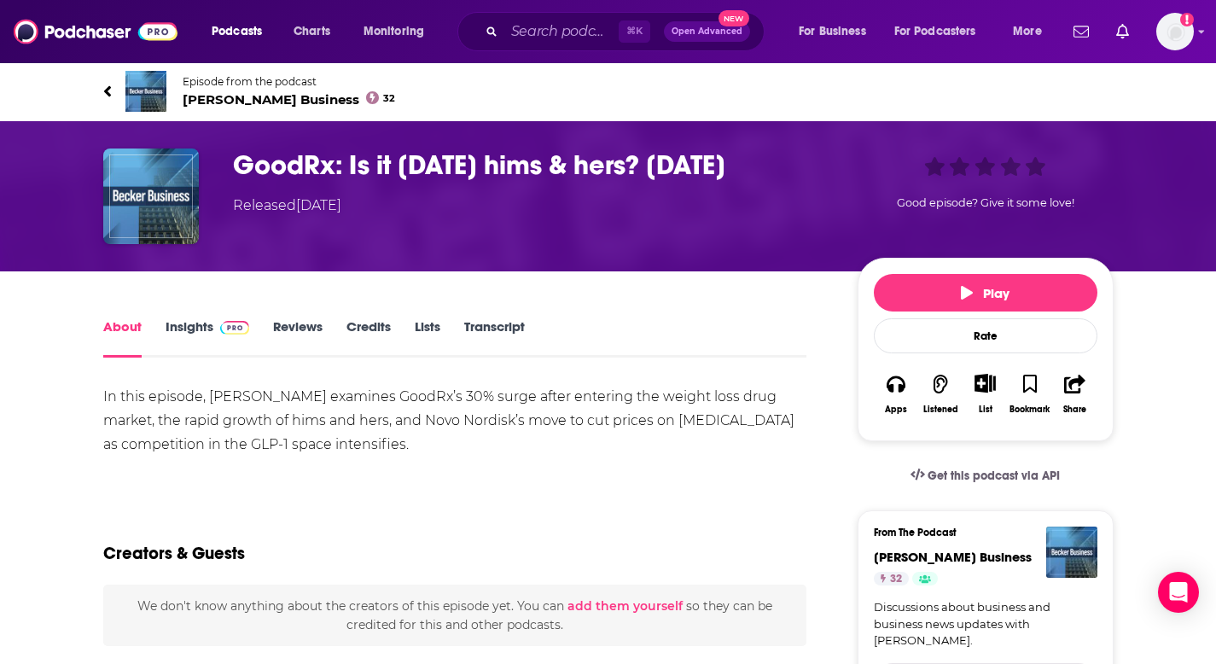
click at [700, 341] on div "About Insights Reviews Credits Lists Transcript" at bounding box center [455, 337] width 704 height 42
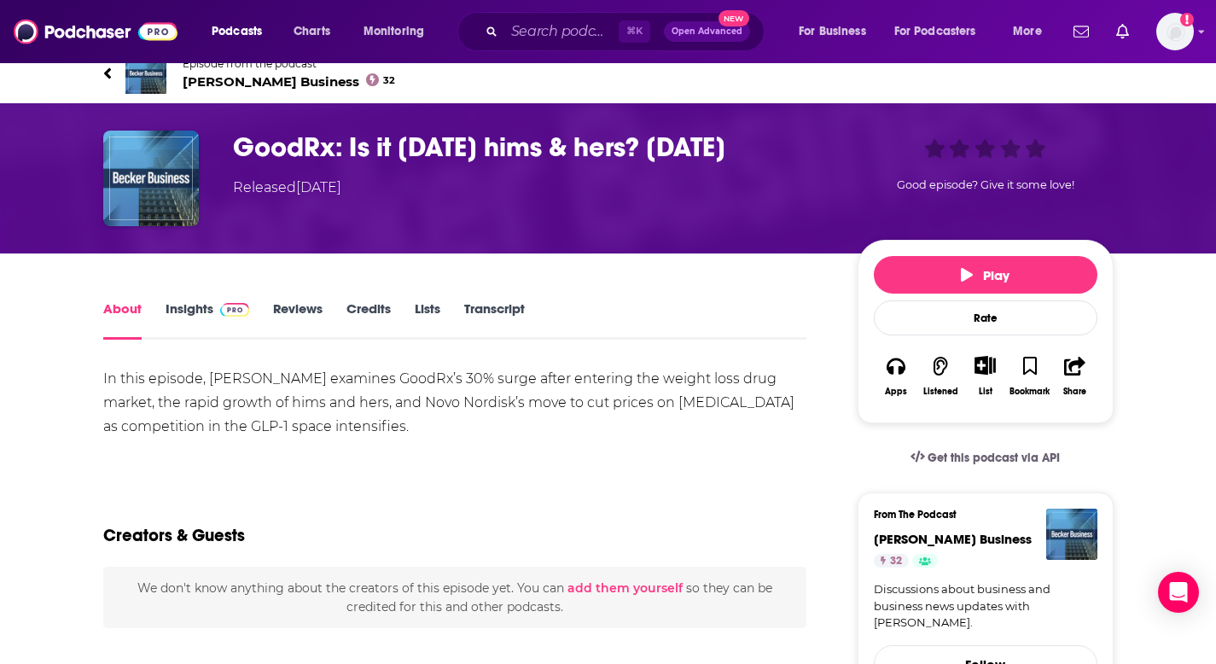
scroll to position [19, 0]
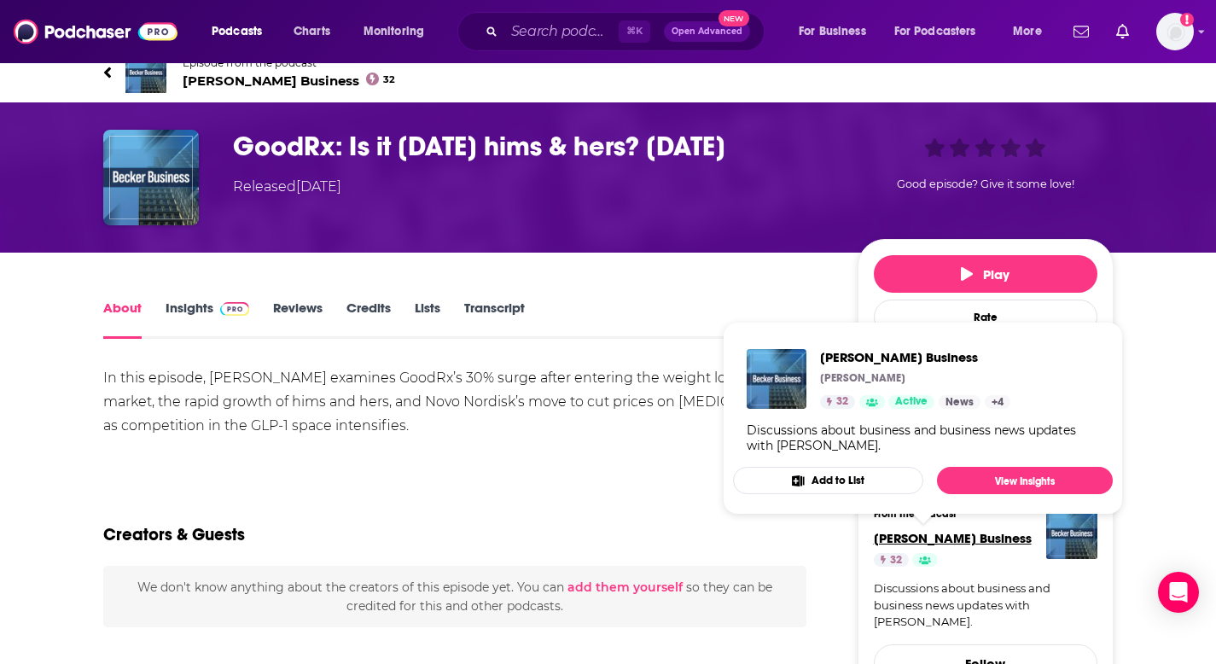
click at [894, 543] on span "Becker Business" at bounding box center [952, 538] width 158 height 16
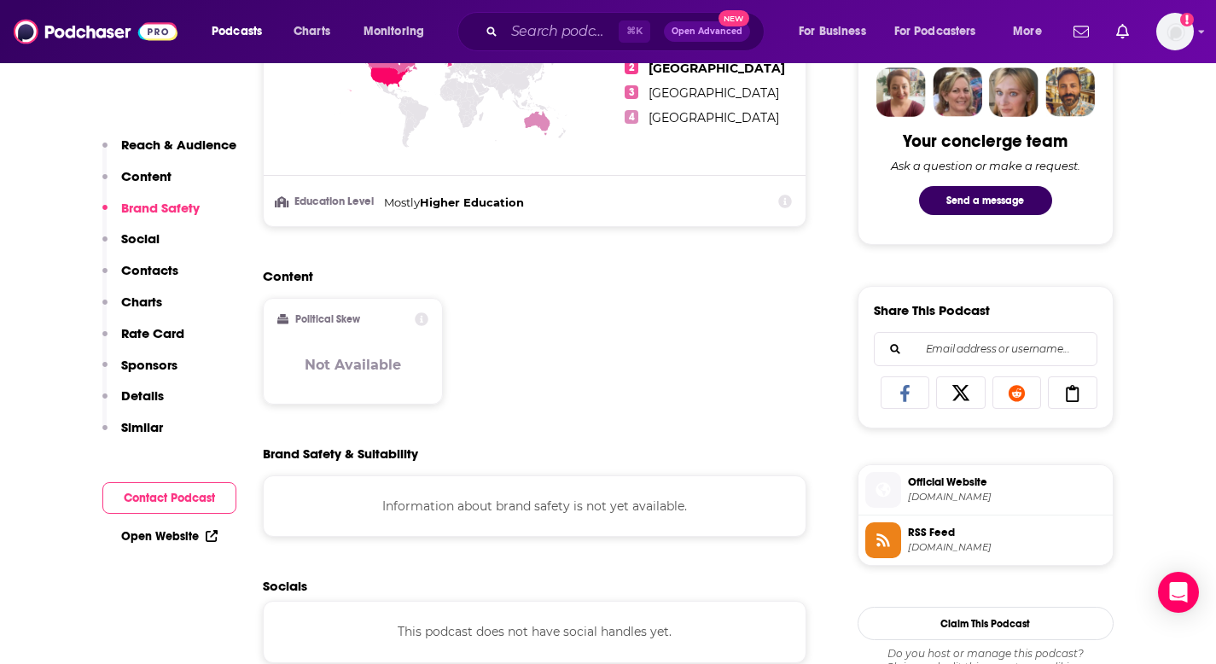
scroll to position [1092, 0]
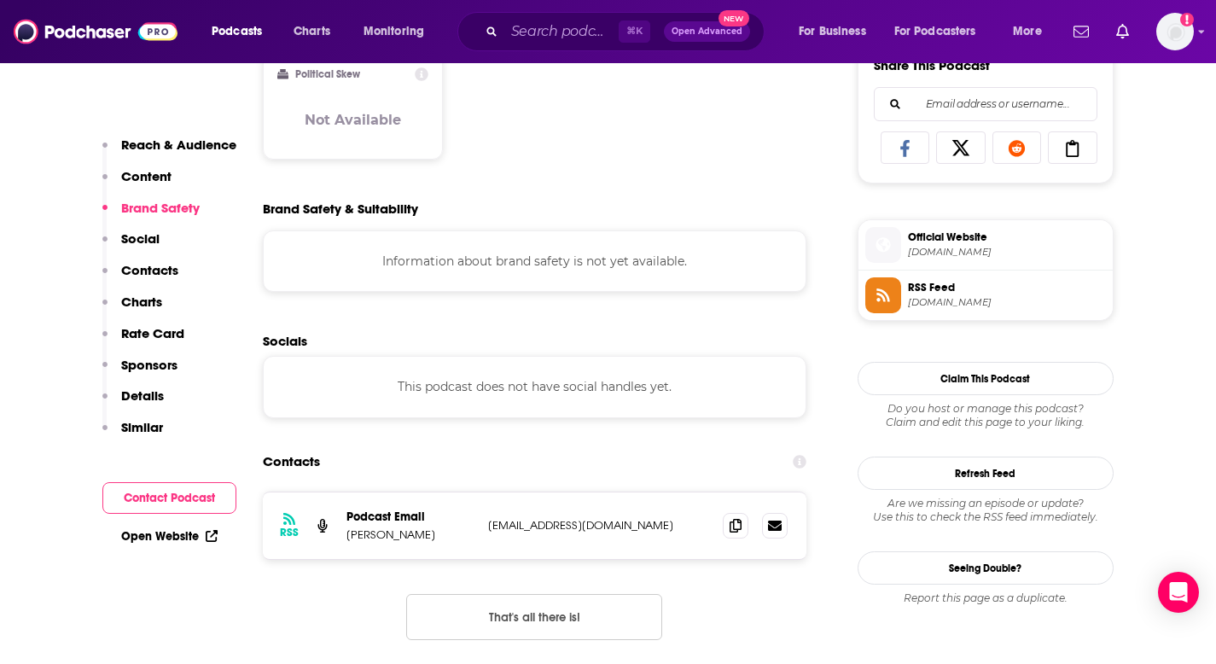
click at [976, 251] on span "beckerprivateequityandbusiness.com" at bounding box center [1007, 252] width 198 height 13
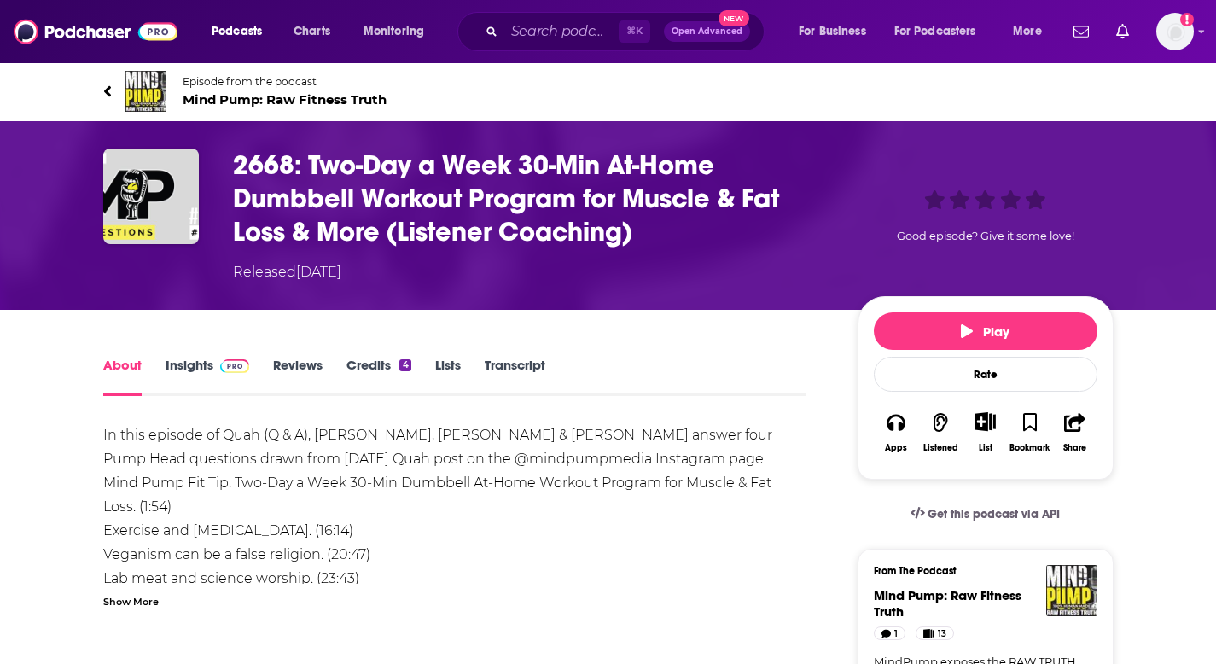
click at [533, 355] on div "About Insights Reviews Credits 4 Lists Transcript" at bounding box center [455, 375] width 704 height 42
click at [523, 361] on link "Transcript" at bounding box center [515, 376] width 61 height 39
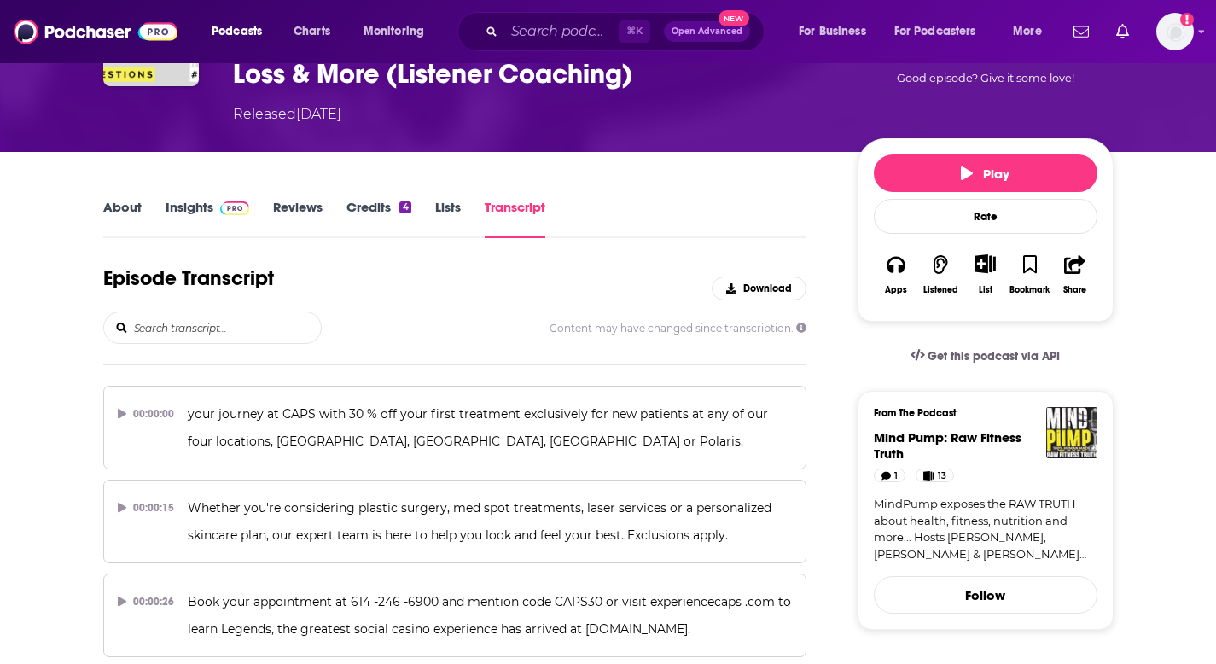
scroll to position [182, 0]
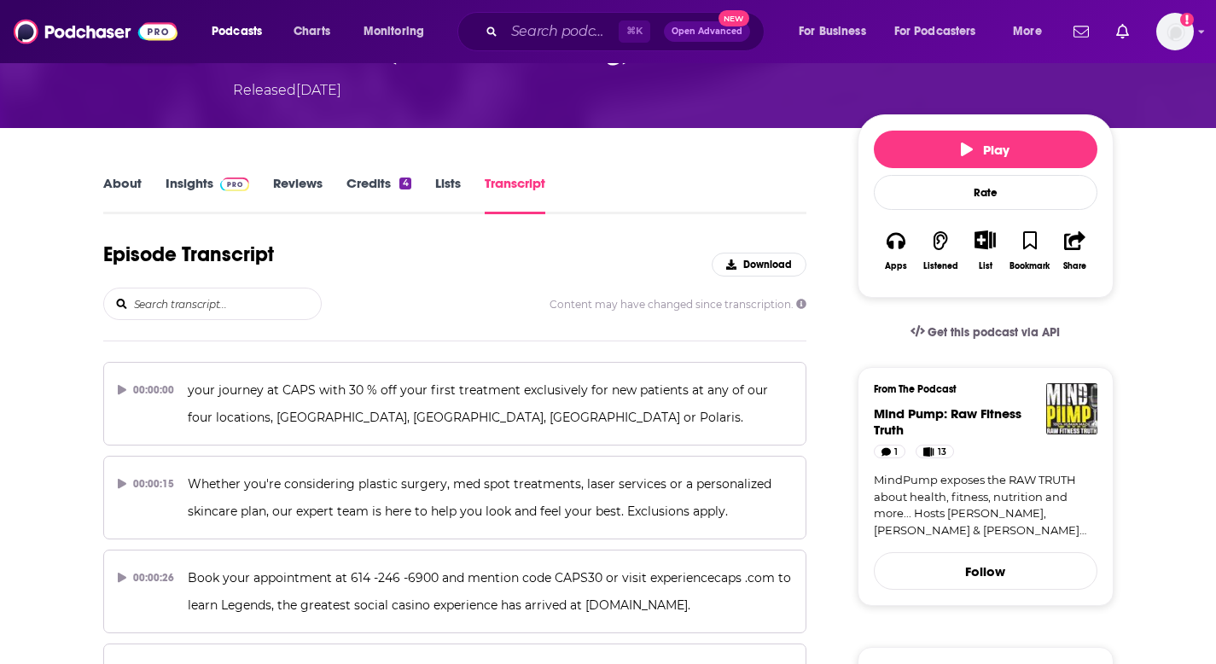
click at [203, 297] on input "search" at bounding box center [226, 303] width 189 height 31
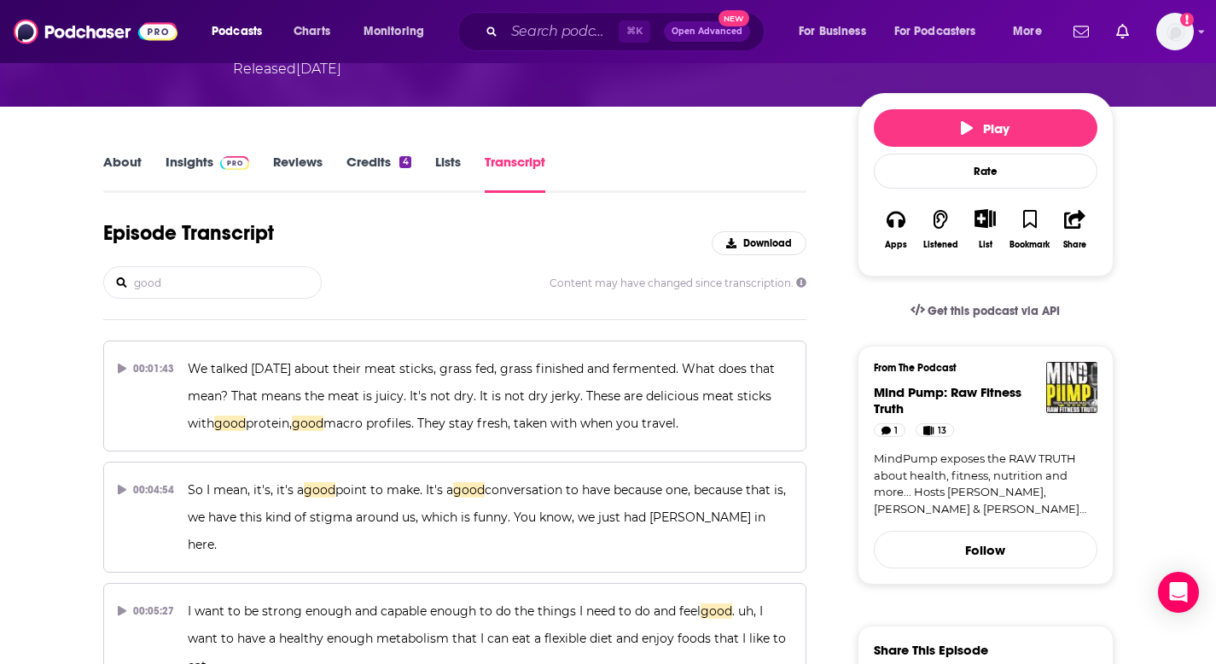
scroll to position [0, 0]
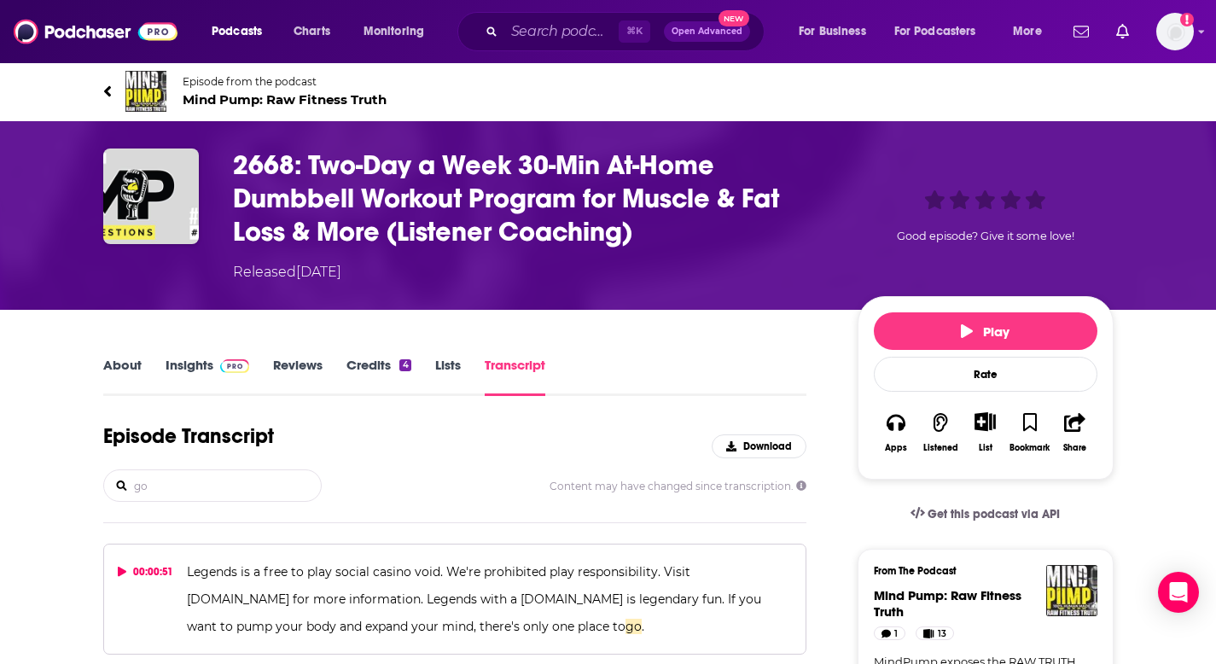
type input "g"
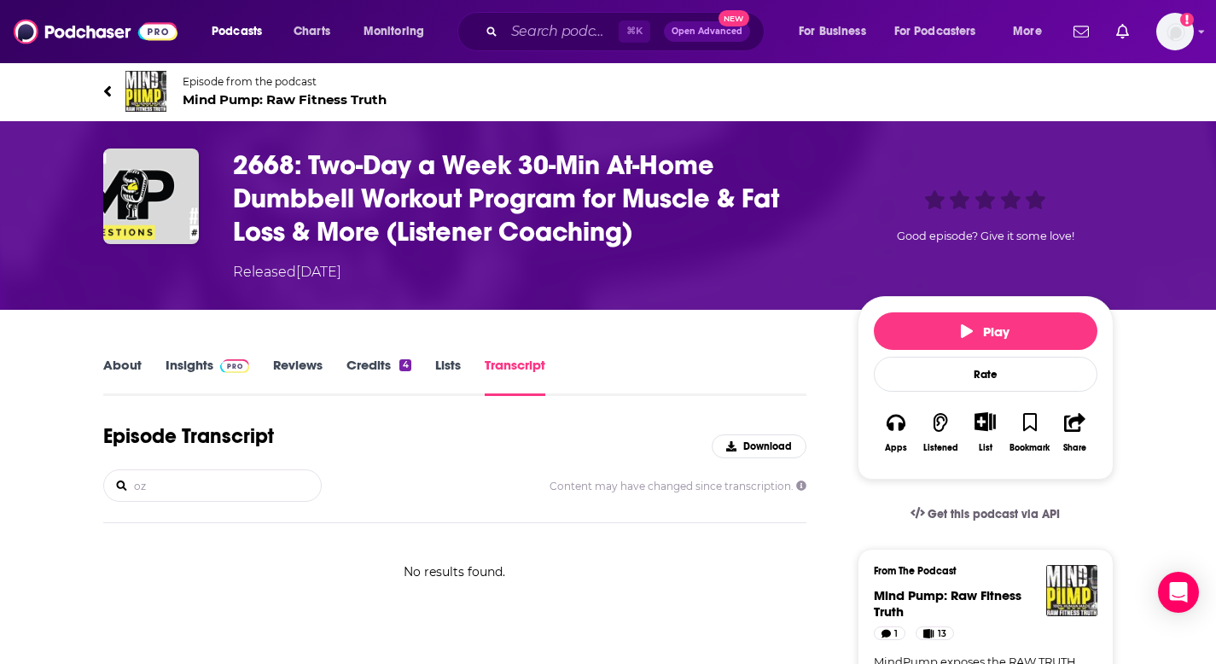
type input "o"
type input "GoodRx"
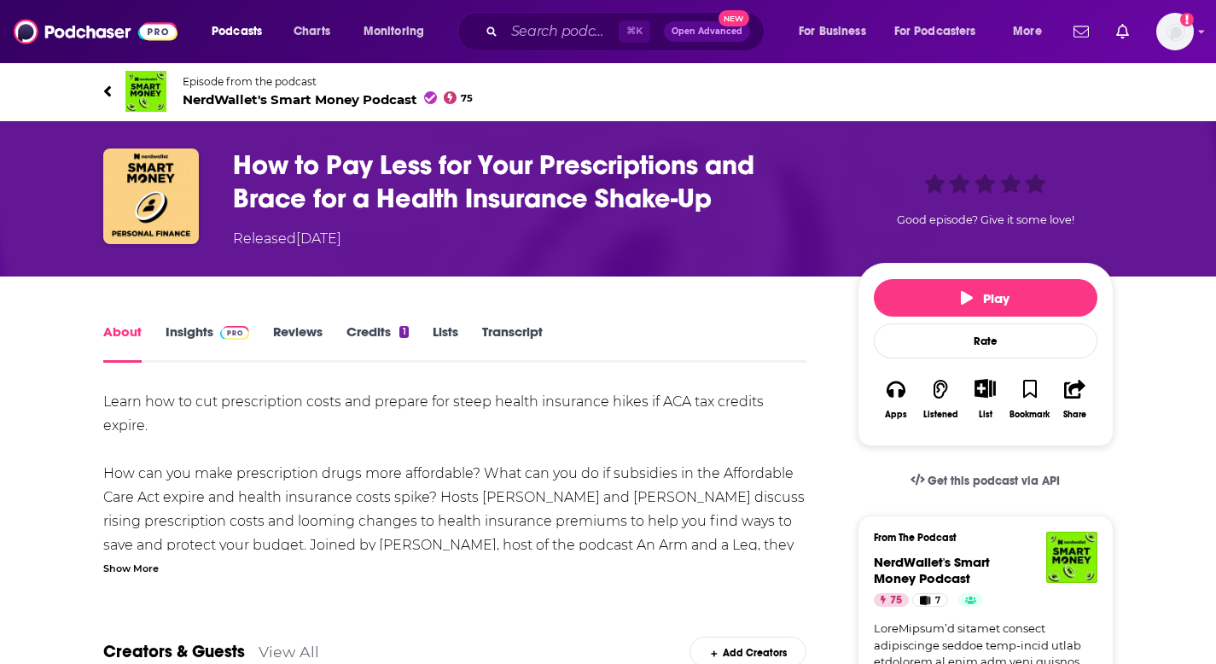
click at [529, 324] on link "Transcript" at bounding box center [512, 342] width 61 height 39
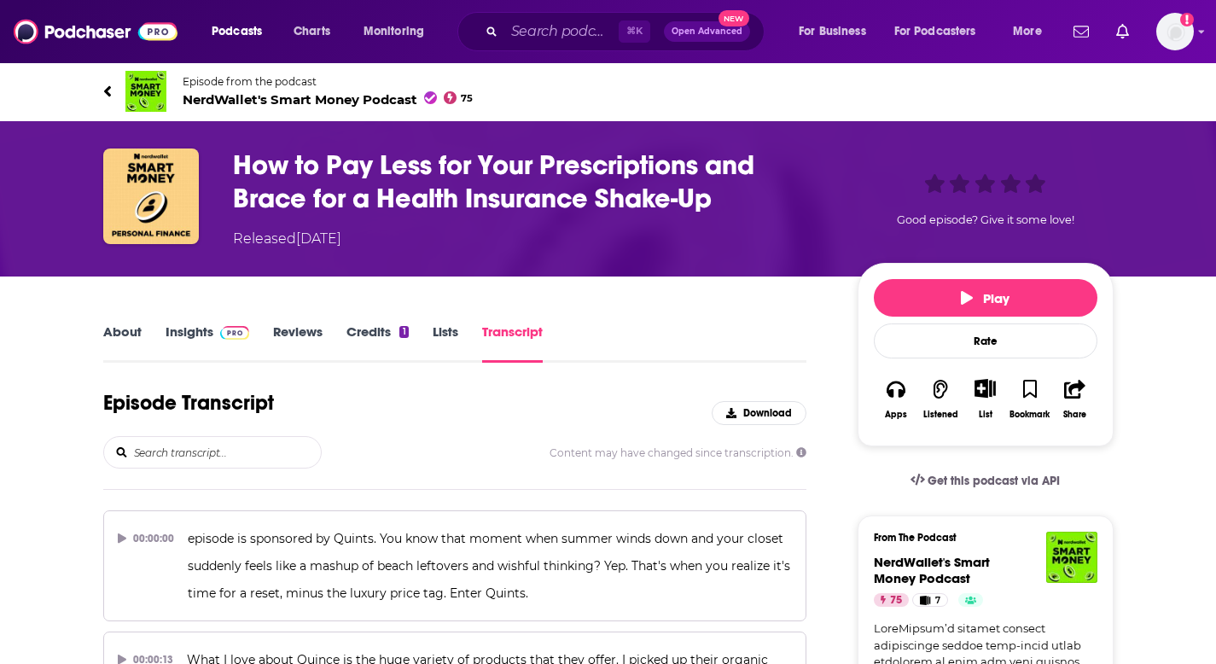
click at [281, 446] on input "search" at bounding box center [226, 452] width 189 height 31
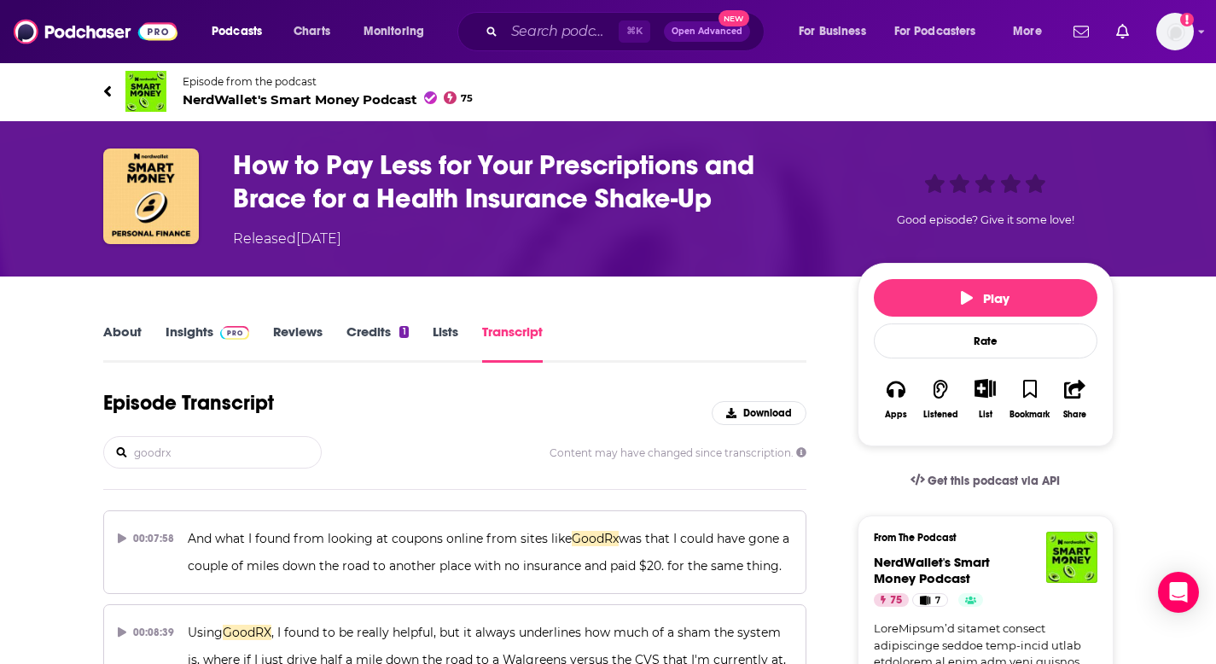
type input "goodrx"
click at [583, 216] on div "How to Pay Less for Your Prescriptions and Brace for a Health Insurance Shake-U…" at bounding box center [531, 198] width 597 height 101
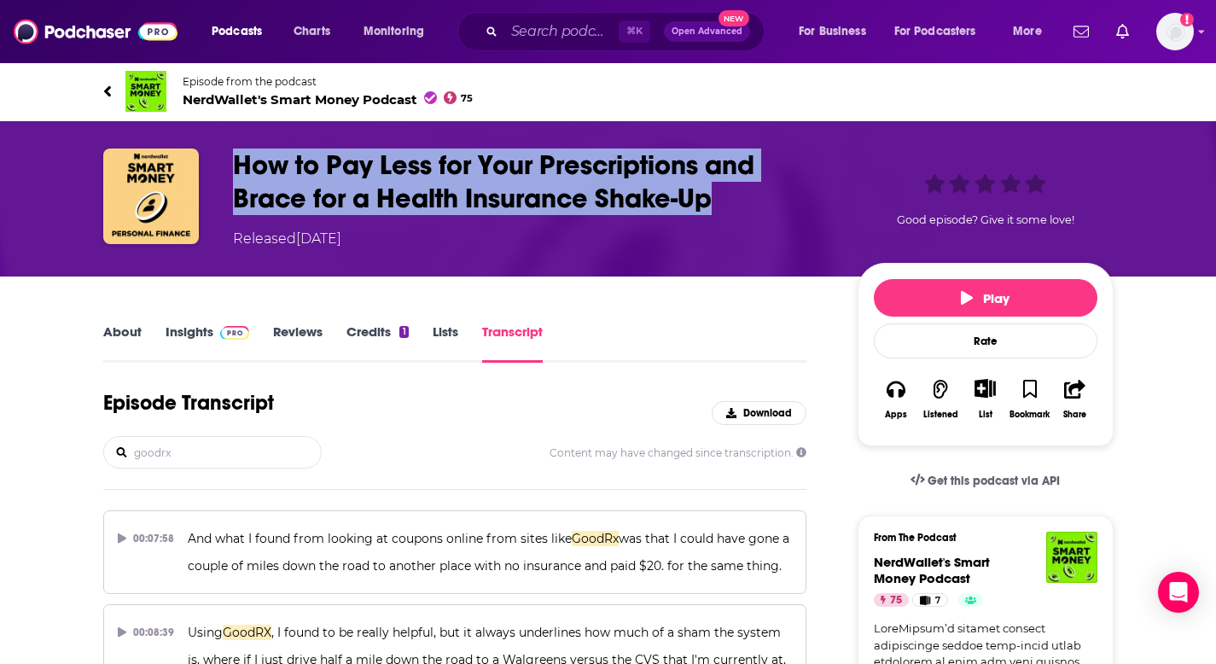
drag, startPoint x: 641, startPoint y: 205, endPoint x: 235, endPoint y: 165, distance: 408.9
click at [235, 165] on h3 "How to Pay Less for Your Prescriptions and Brace for a Health Insurance Shake-Up" at bounding box center [531, 181] width 597 height 67
copy h3 "How to Pay Less for Your Prescriptions and Brace for a Health Insurance Shake-Up"
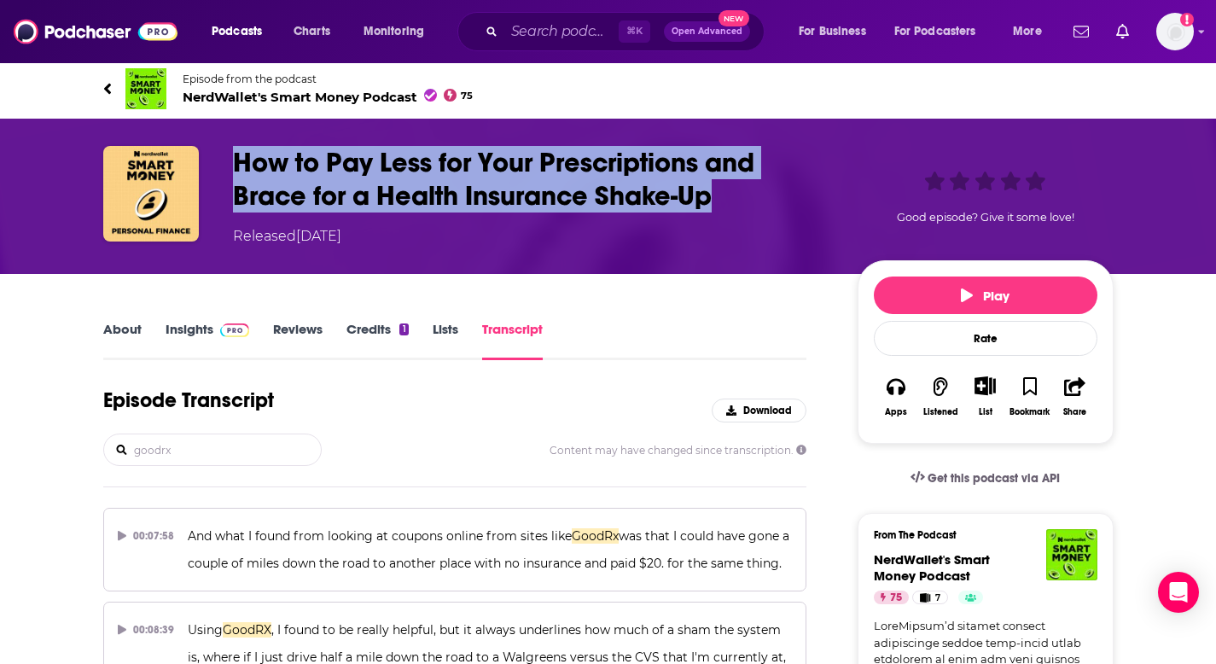
scroll to position [3, 0]
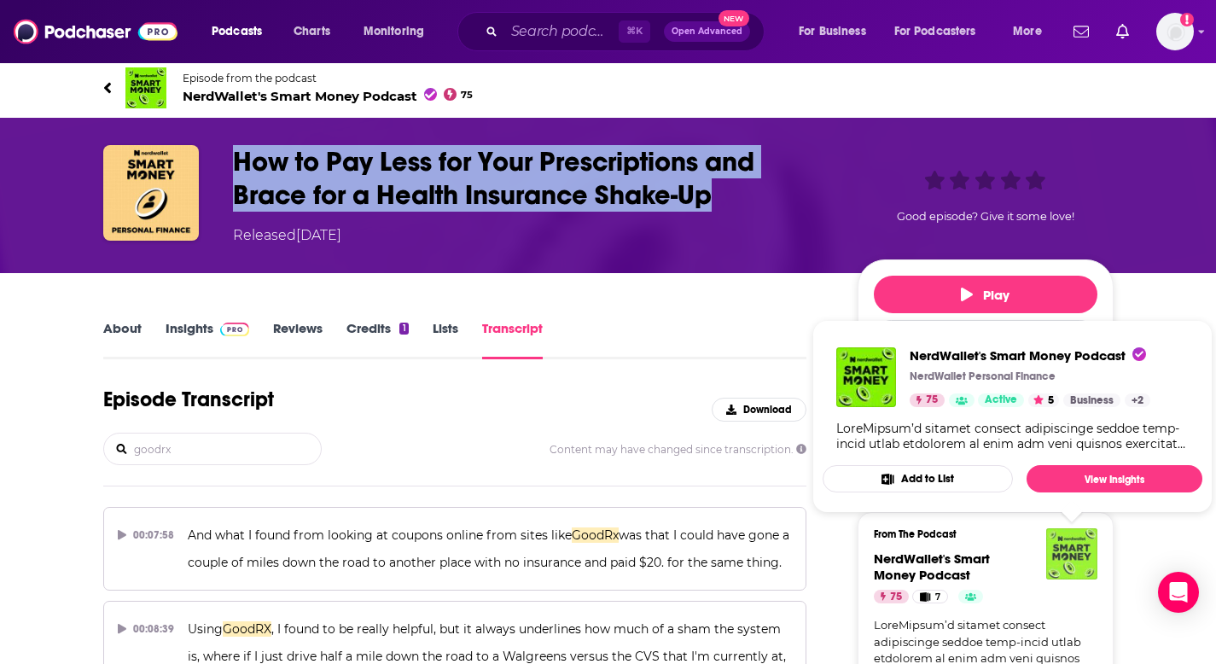
click at [1082, 560] on img "NerdWallet's Smart Money Podcast" at bounding box center [1071, 553] width 51 height 51
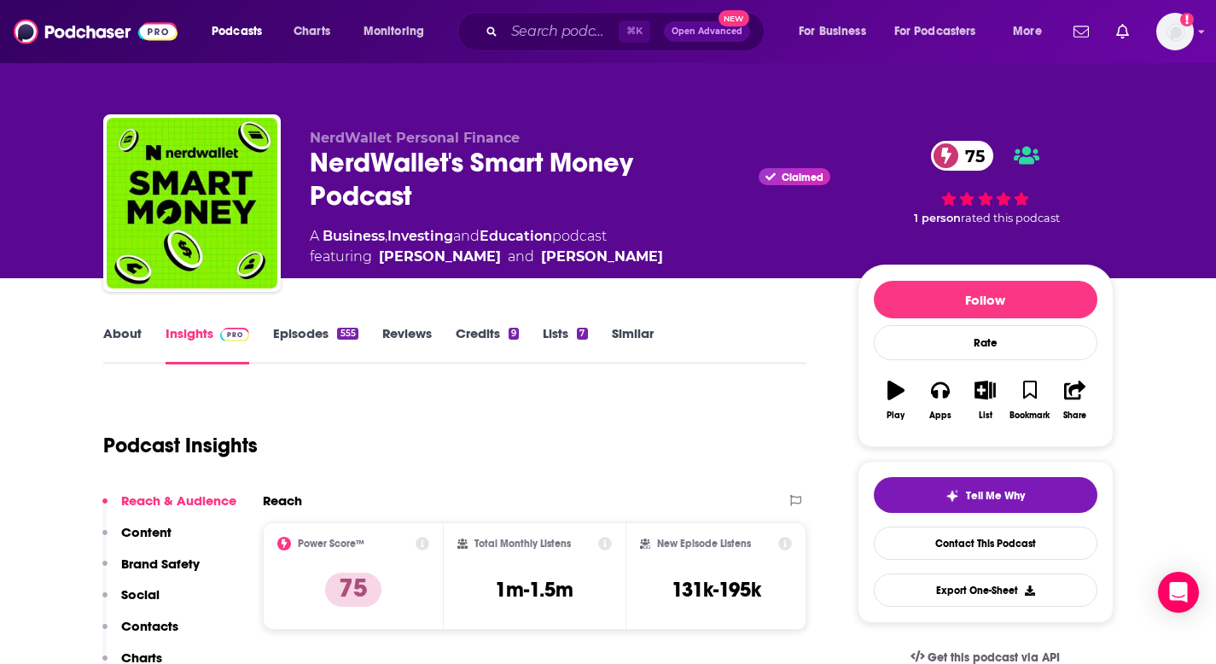
click at [318, 338] on link "Episodes 555" at bounding box center [315, 344] width 84 height 39
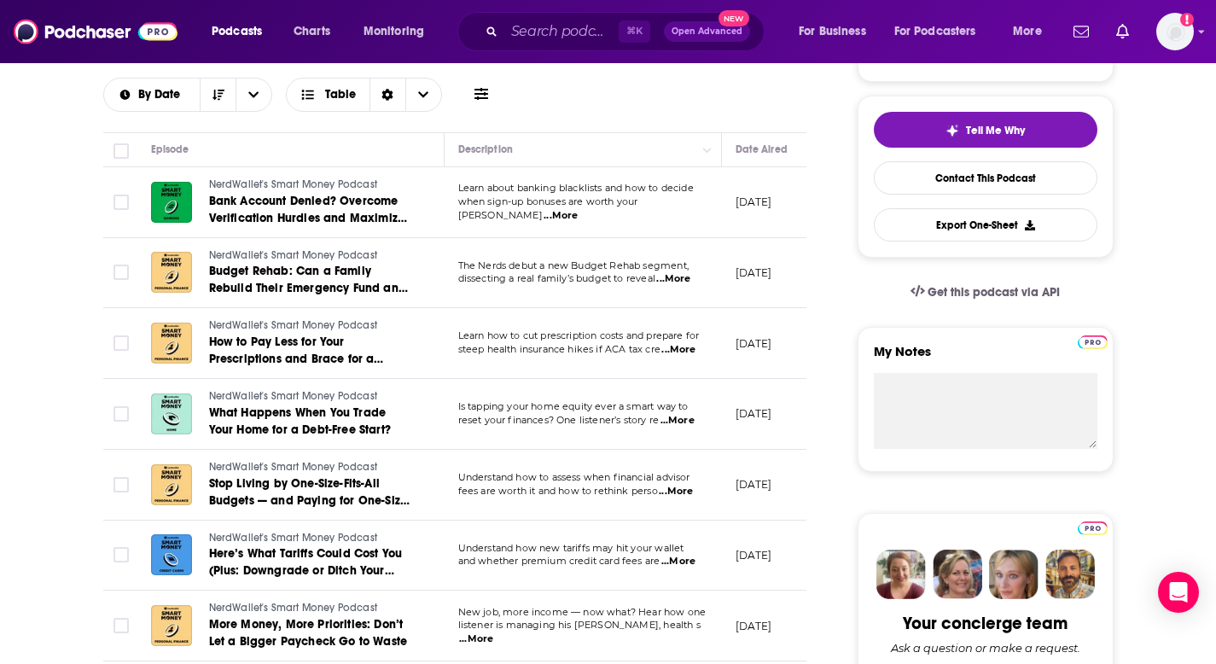
scroll to position [367, 0]
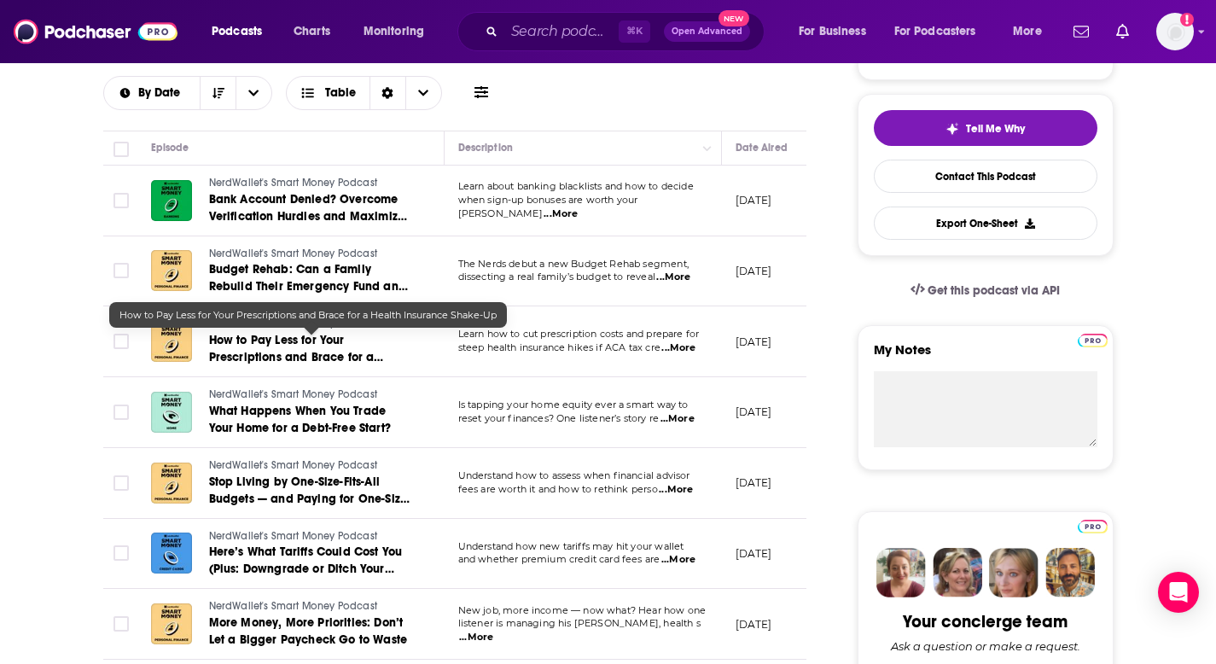
click at [295, 358] on span "How to Pay Less for Your Prescriptions and Brace for a Health Insurance Shake-Up" at bounding box center [296, 357] width 175 height 49
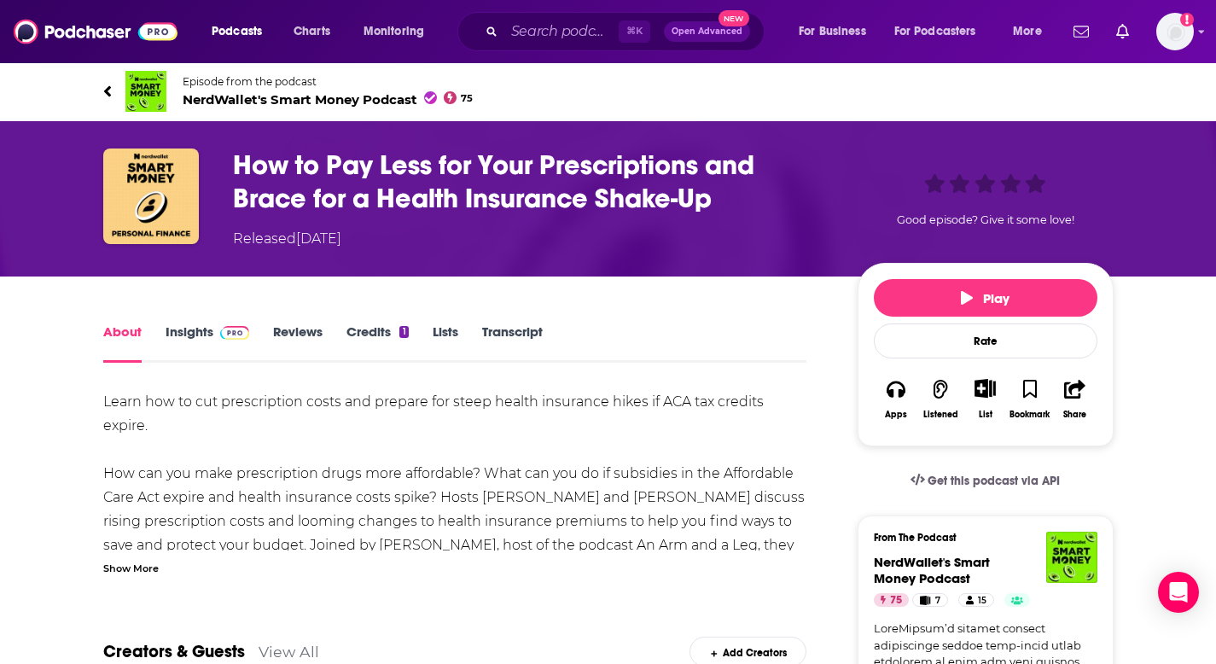
click at [257, 102] on span "NerdWallet's Smart Money Podcast 75" at bounding box center [328, 99] width 291 height 16
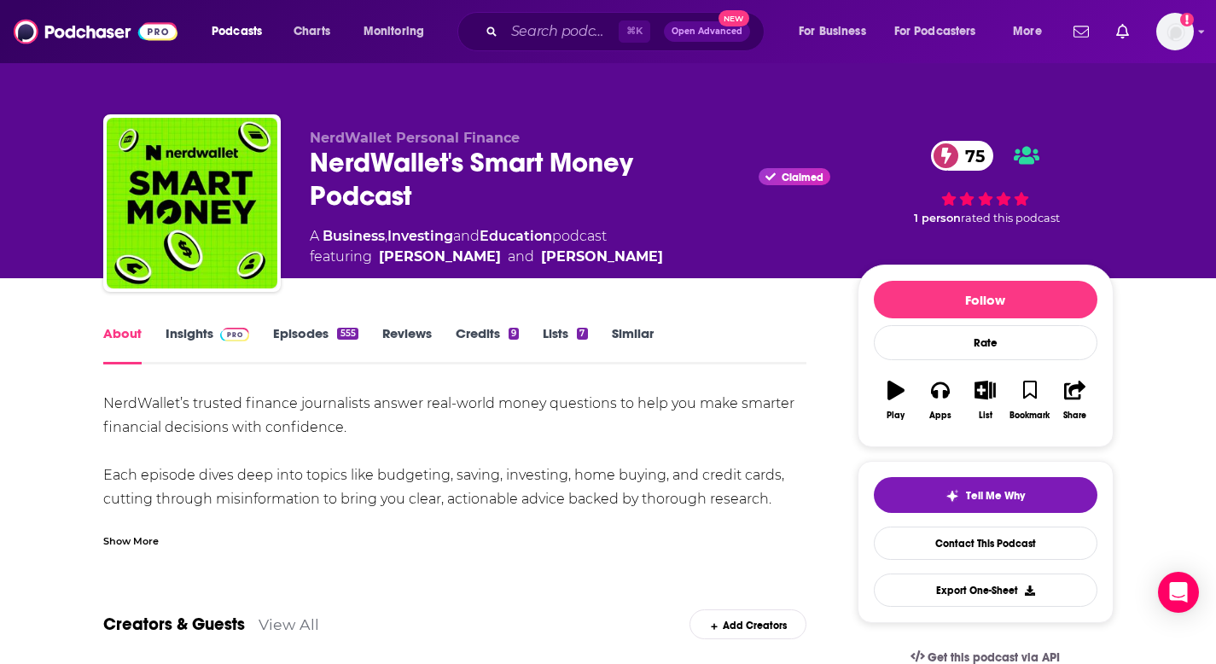
click at [433, 160] on div "NerdWallet's Smart Money Podcast Claimed 75" at bounding box center [570, 179] width 520 height 67
click at [1026, 239] on div "75 1 person rated this podcast" at bounding box center [985, 207] width 256 height 154
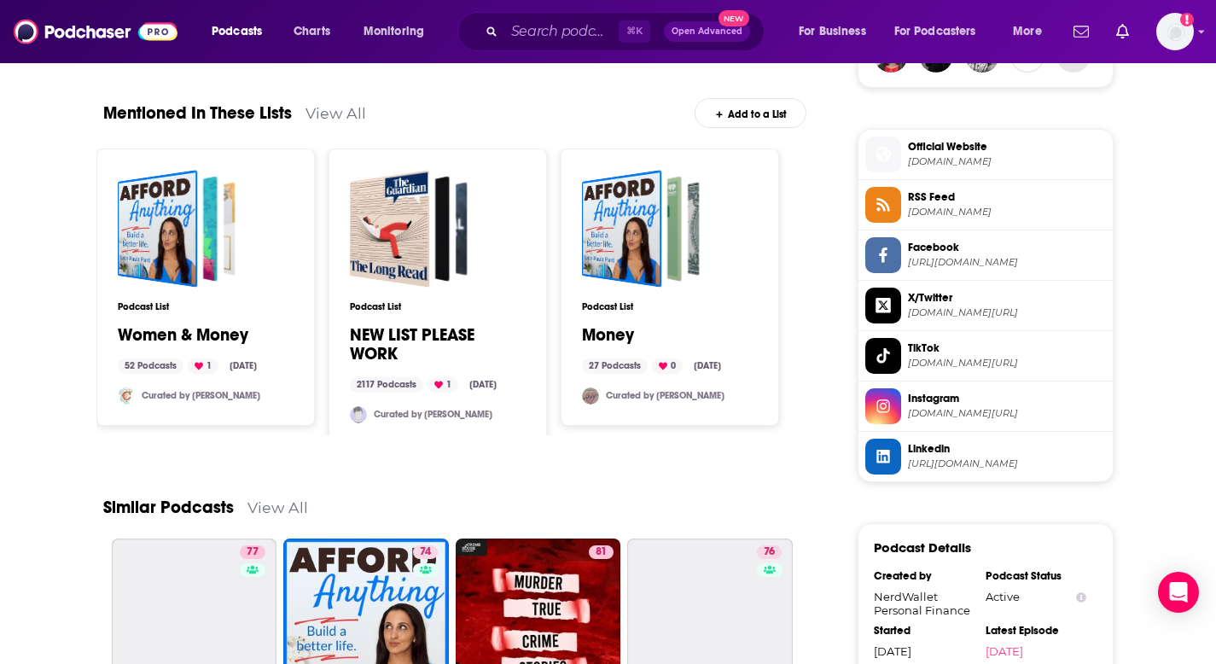
scroll to position [1351, 0]
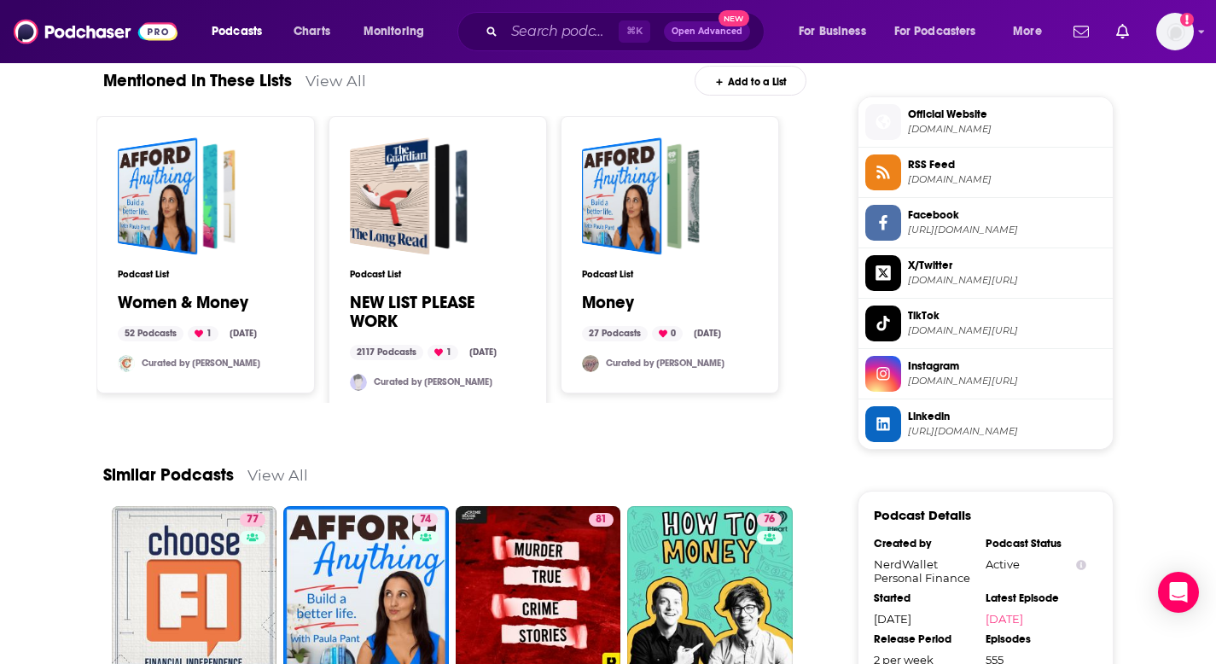
click at [949, 119] on span "Official Website" at bounding box center [1007, 114] width 198 height 15
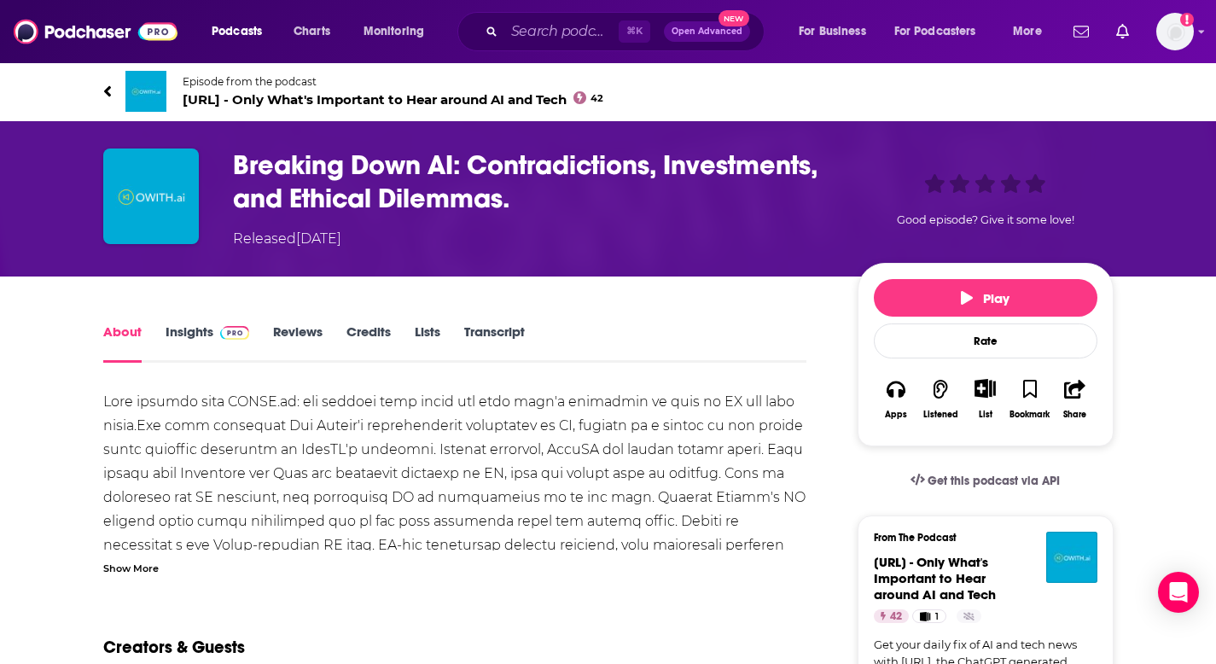
click at [494, 337] on link "Transcript" at bounding box center [494, 342] width 61 height 39
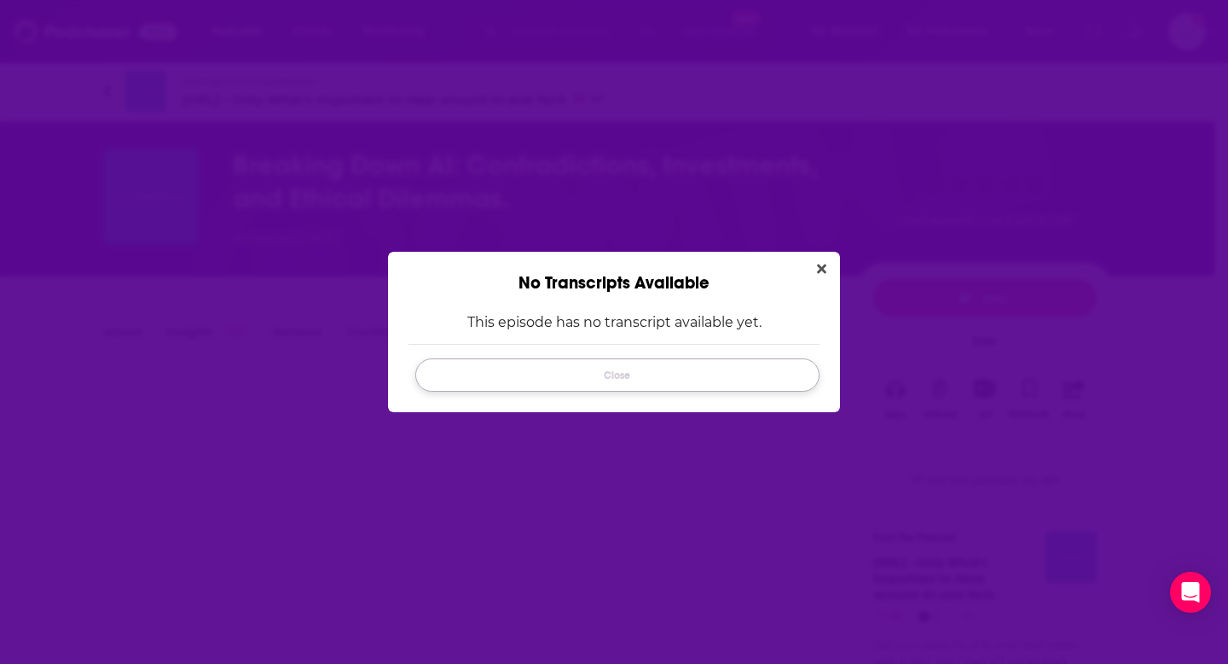
click at [562, 374] on button "Close" at bounding box center [617, 374] width 404 height 33
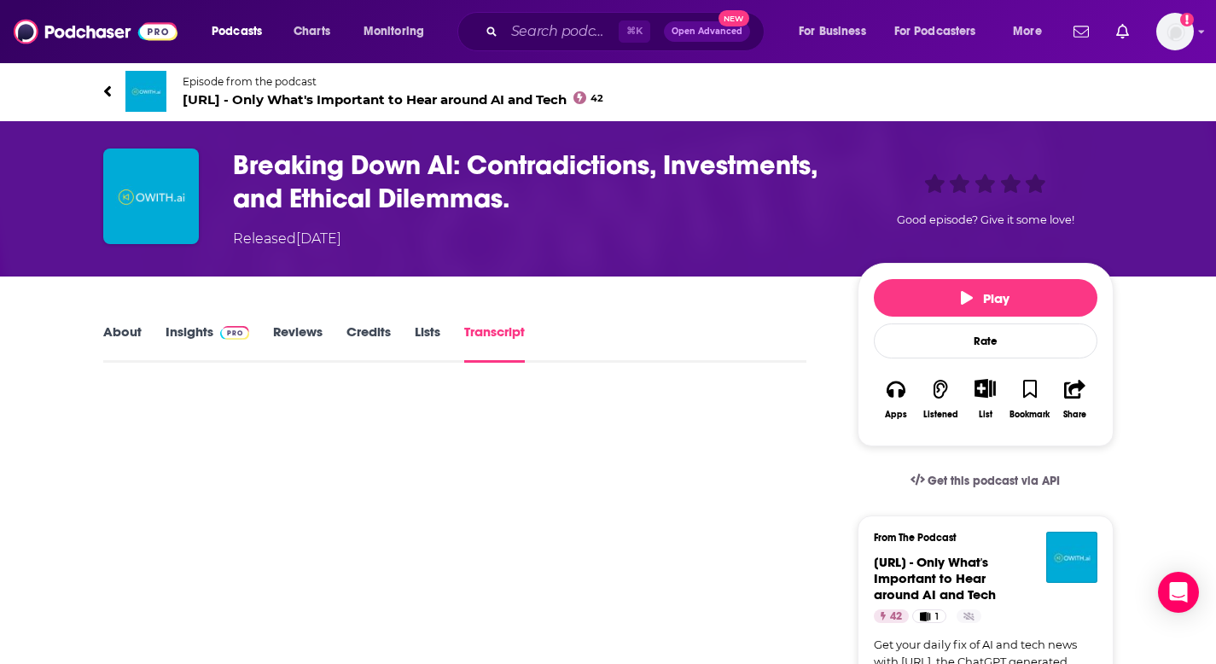
click at [128, 333] on link "About" at bounding box center [122, 342] width 38 height 39
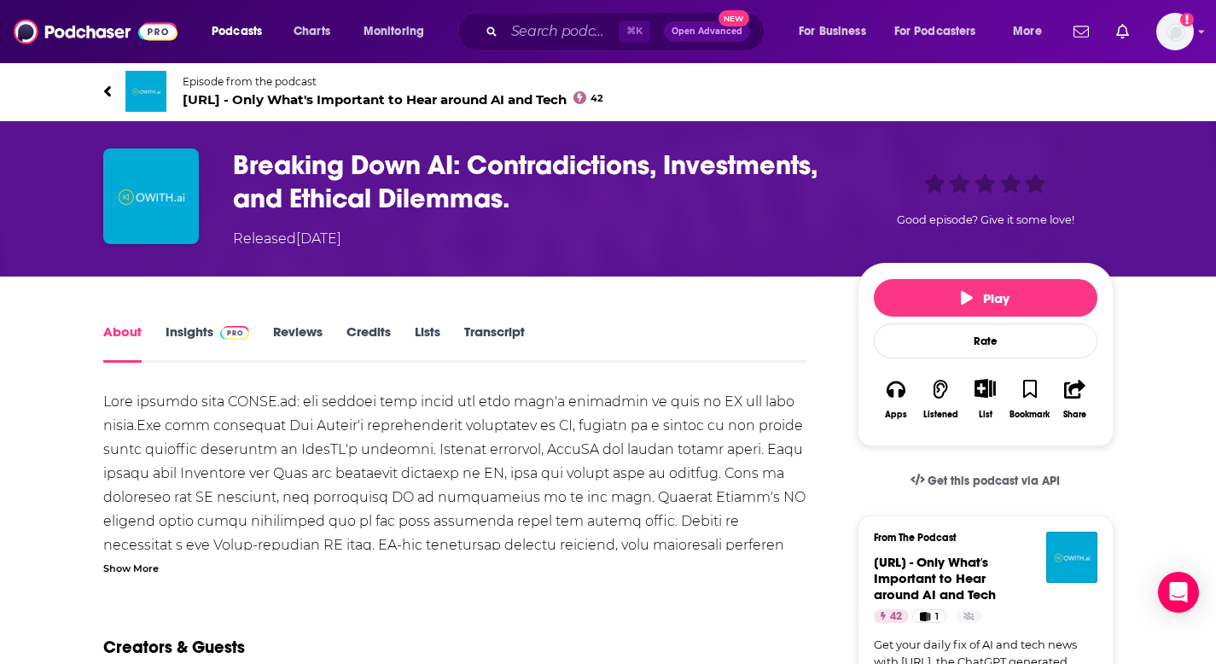
click at [944, 297] on button "Play" at bounding box center [984, 298] width 223 height 38
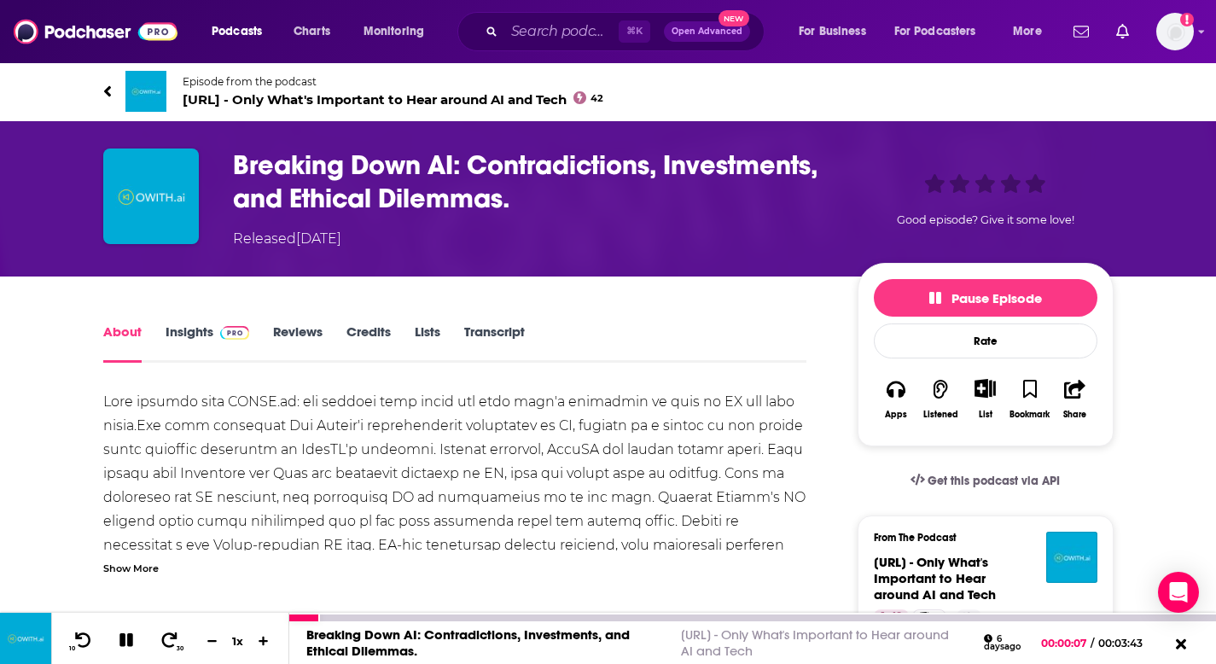
click at [130, 642] on icon at bounding box center [126, 640] width 14 height 14
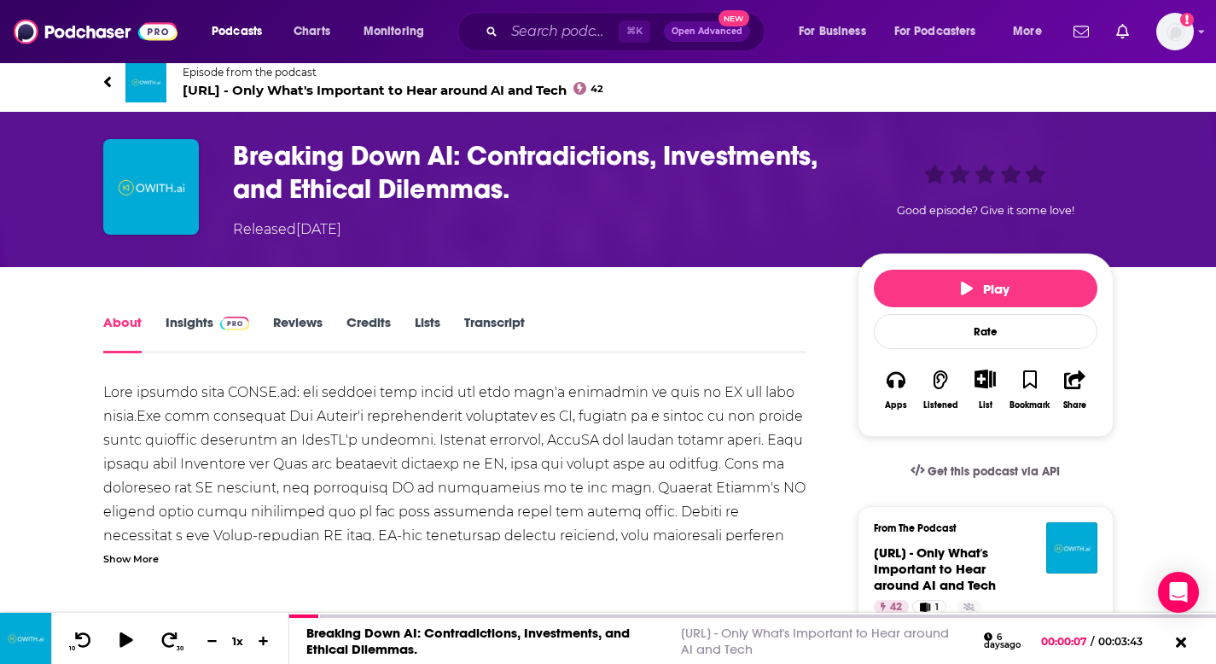
scroll to position [10, 0]
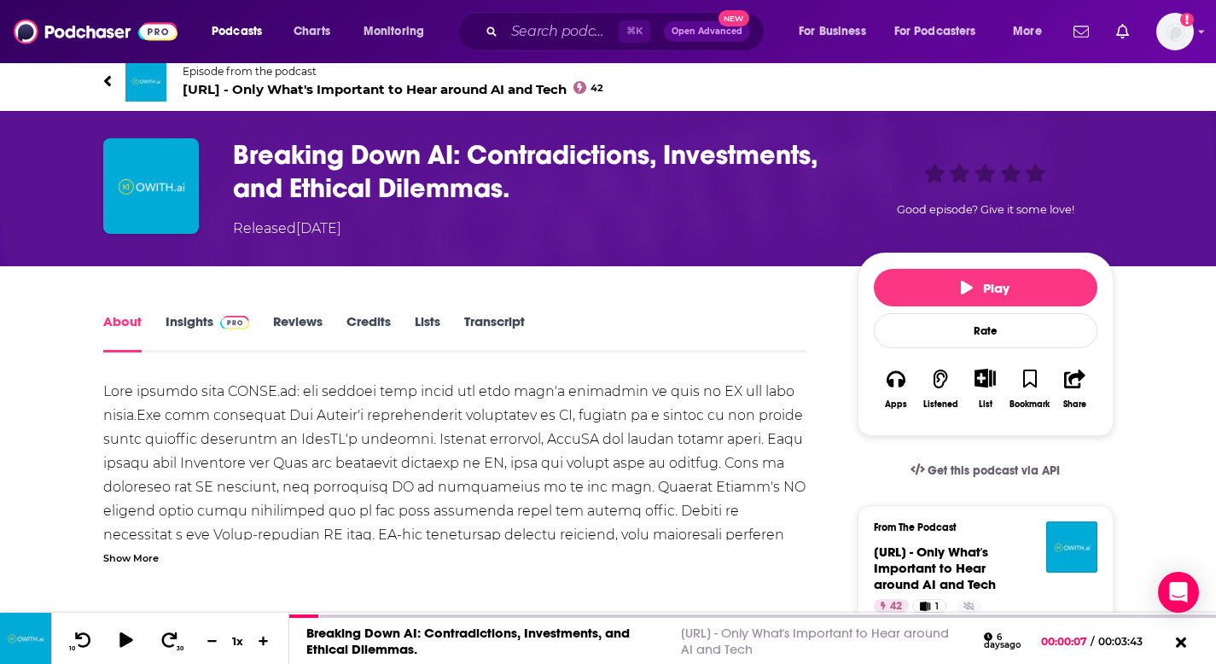
click at [126, 554] on div "Show More" at bounding box center [130, 556] width 55 height 16
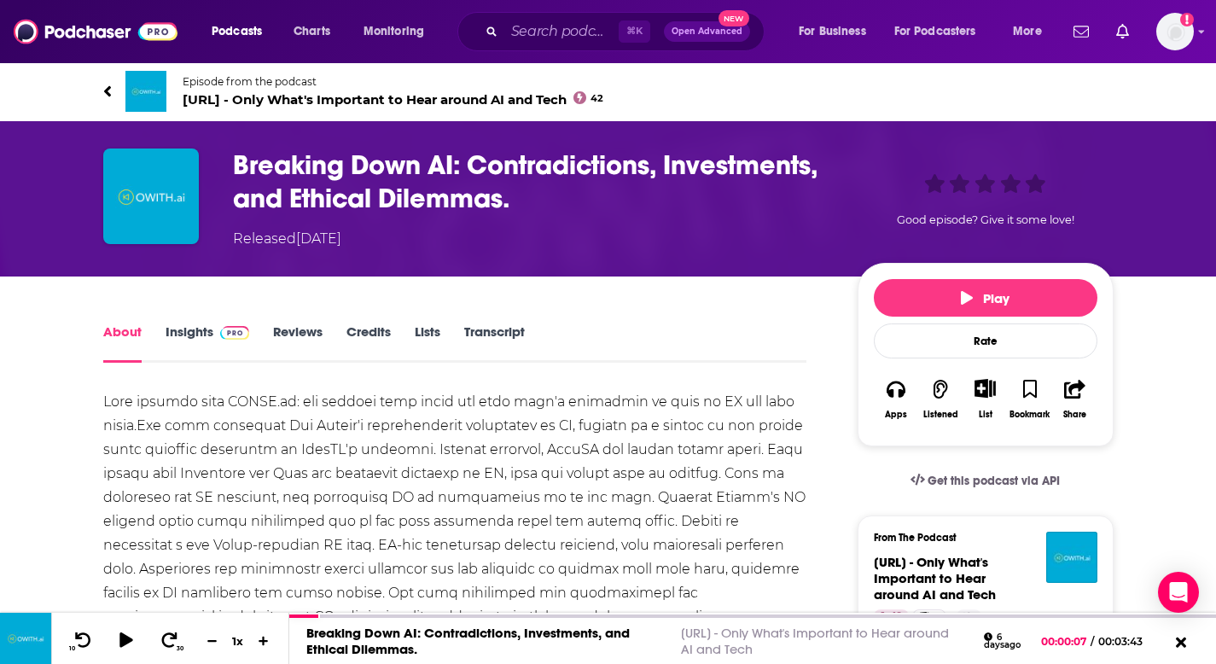
scroll to position [739, 0]
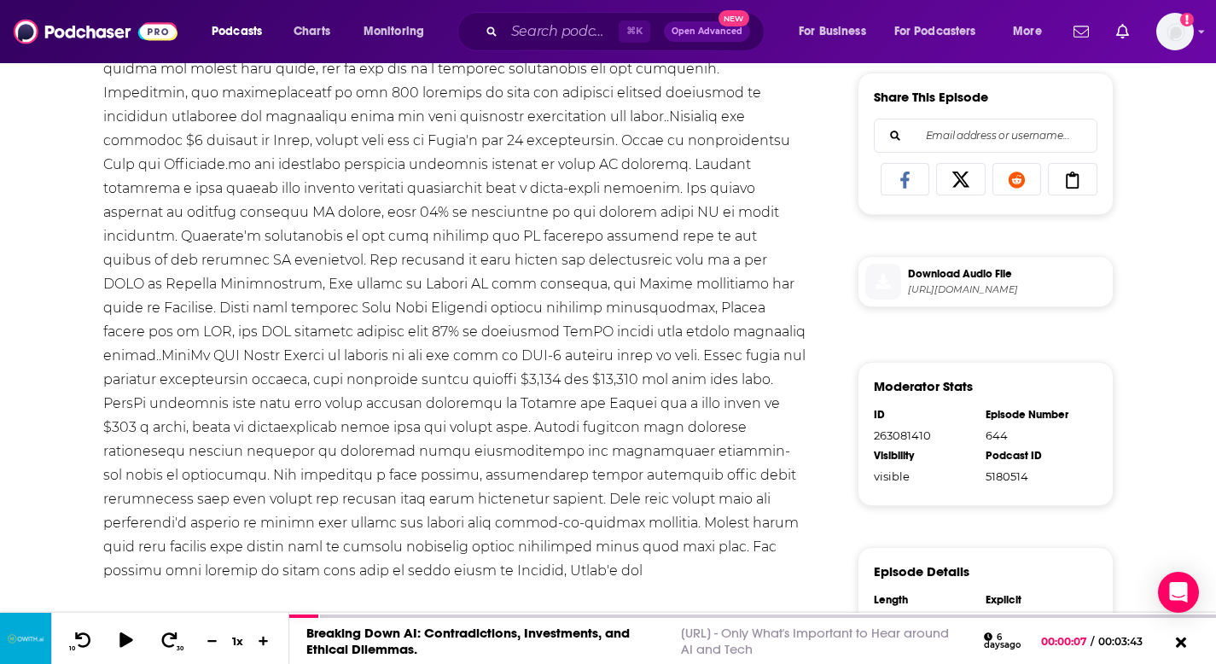
click at [179, 331] on div "Thanks for listening! Follow us on Twitter , Instagram and Linkedin" at bounding box center [455, 140] width 704 height 979
click at [196, 327] on div "Thanks for listening! Follow us on Twitter , Instagram and Linkedin" at bounding box center [455, 140] width 704 height 979
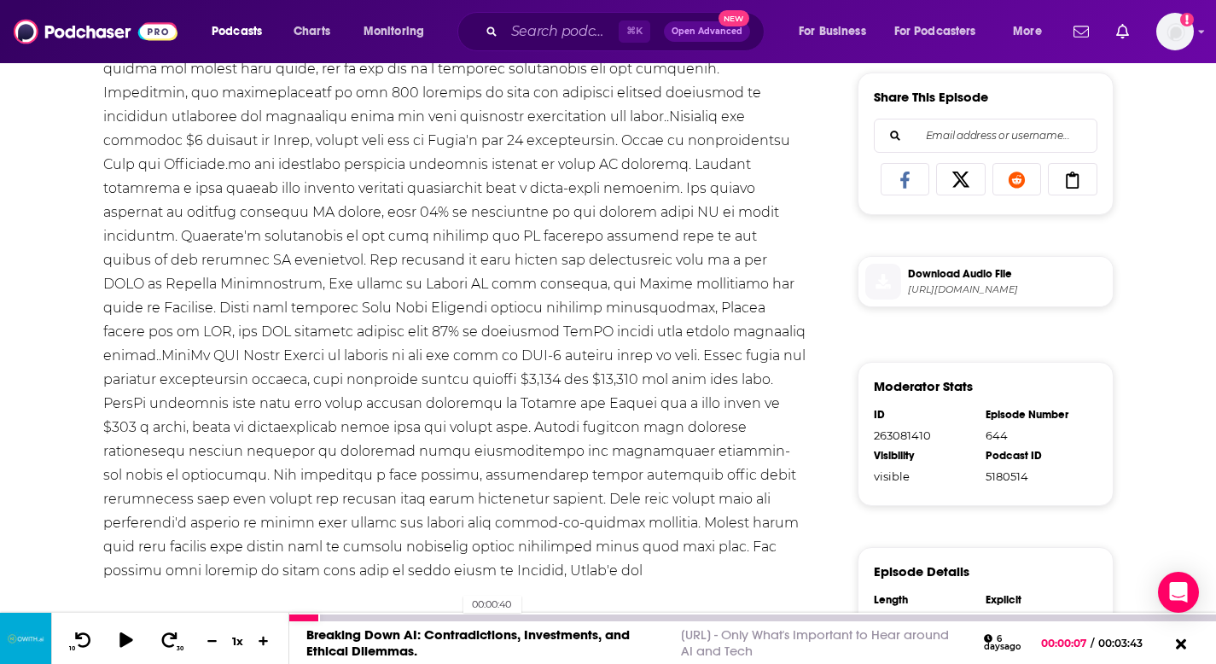
click at [455, 615] on div at bounding box center [752, 617] width 926 height 7
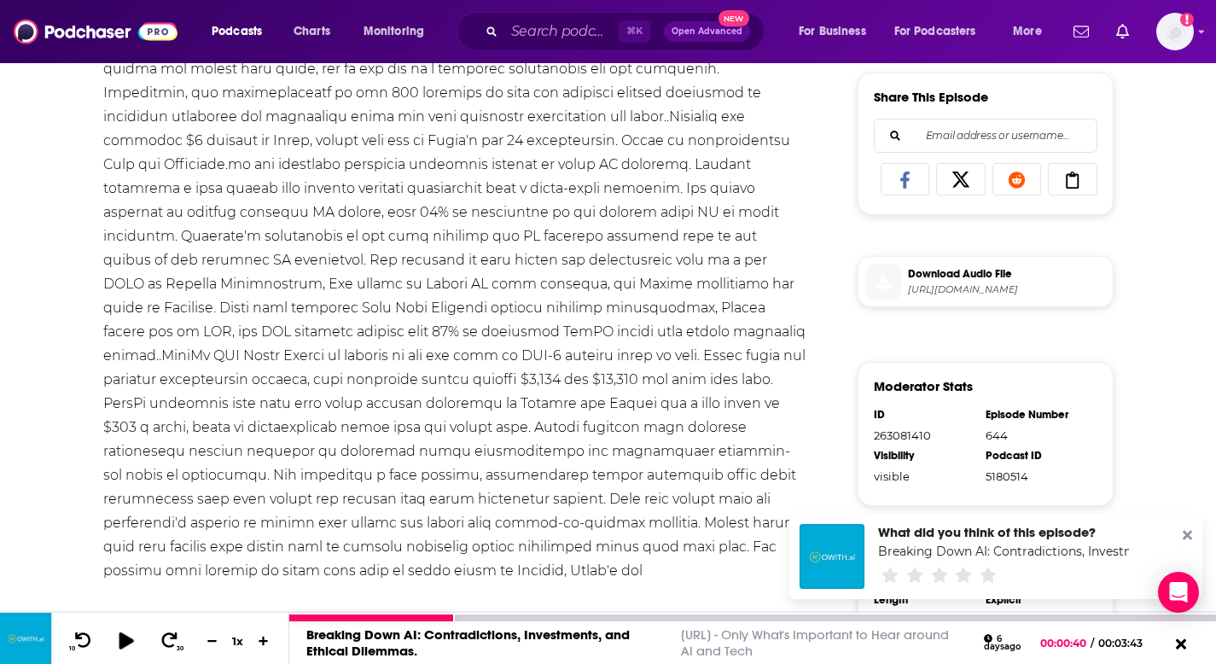
click at [132, 642] on icon at bounding box center [125, 639] width 21 height 17
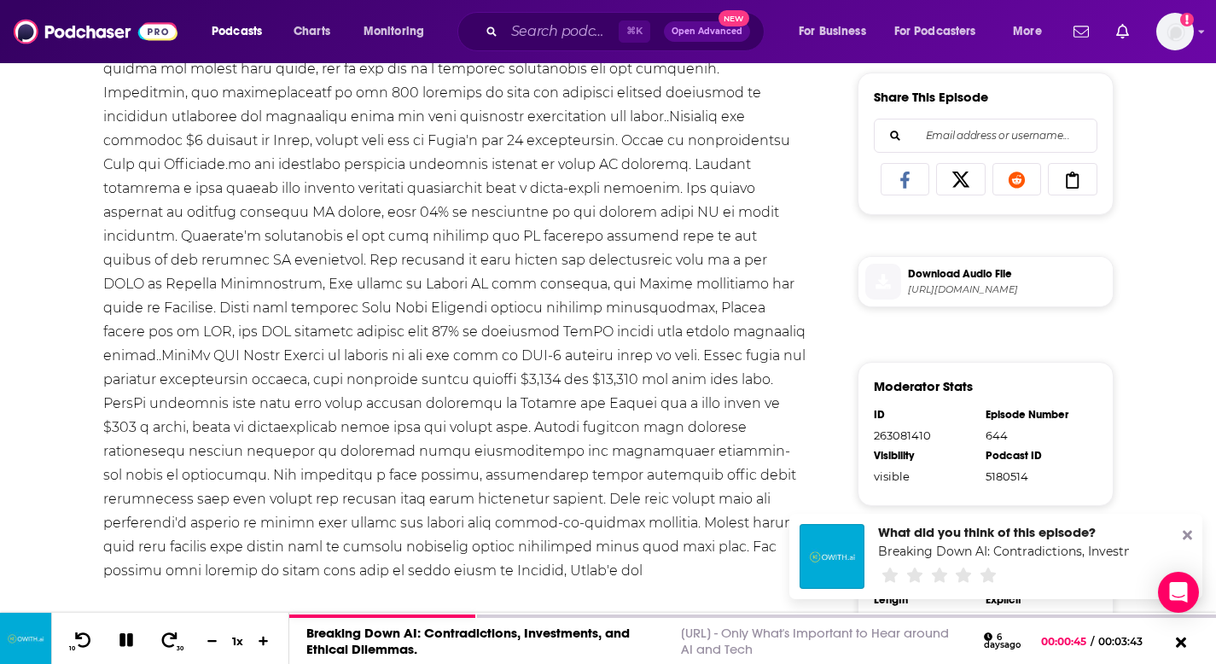
click at [194, 325] on div "Thanks for listening! Follow us on Twitter , Instagram and Linkedin" at bounding box center [455, 140] width 704 height 979
click at [546, 353] on div "Thanks for listening! Follow us on Twitter , Instagram and Linkedin" at bounding box center [455, 140] width 704 height 979
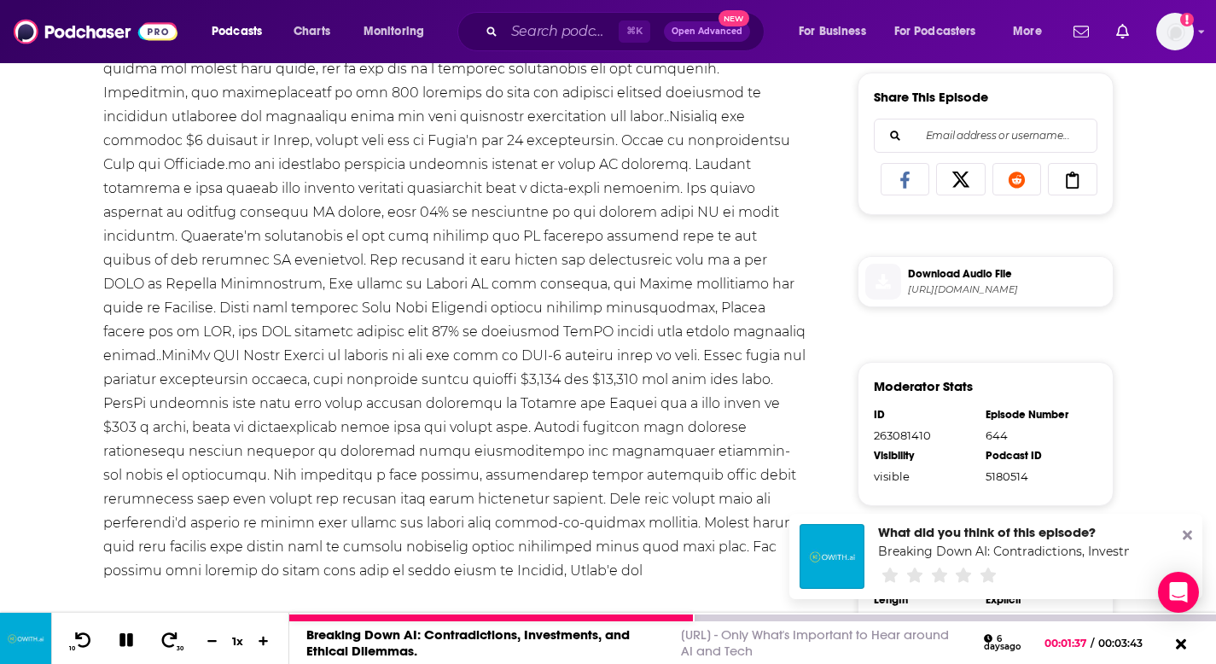
click at [125, 638] on icon at bounding box center [126, 640] width 14 height 14
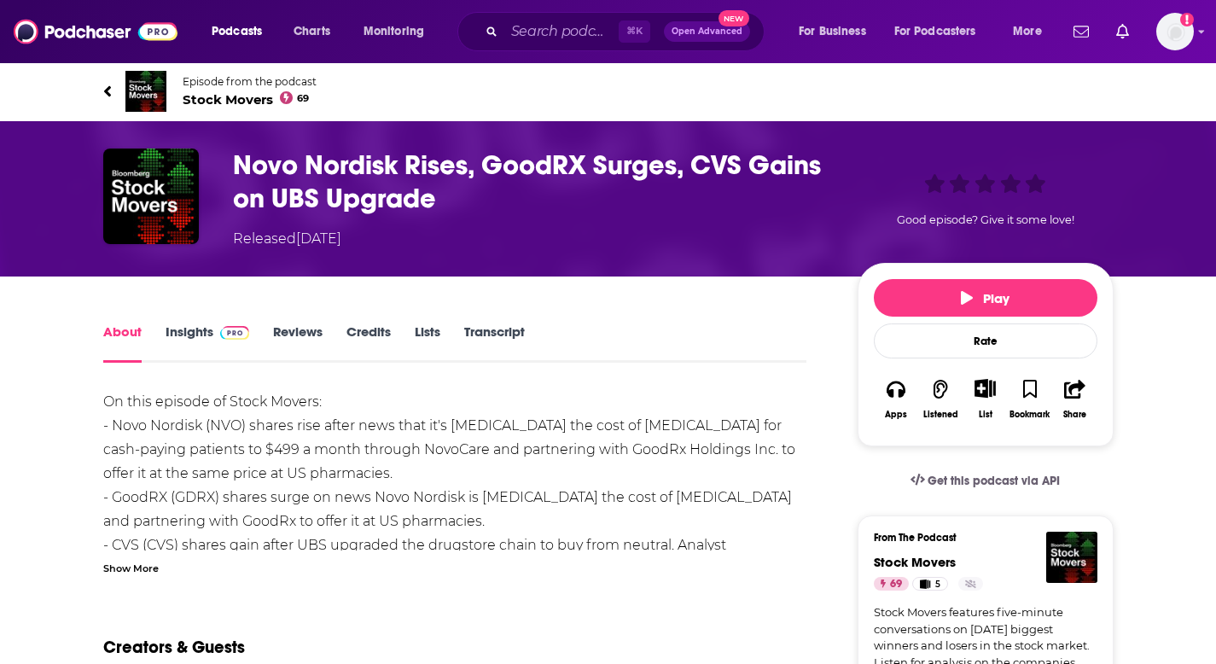
click at [491, 334] on link "Transcript" at bounding box center [494, 342] width 61 height 39
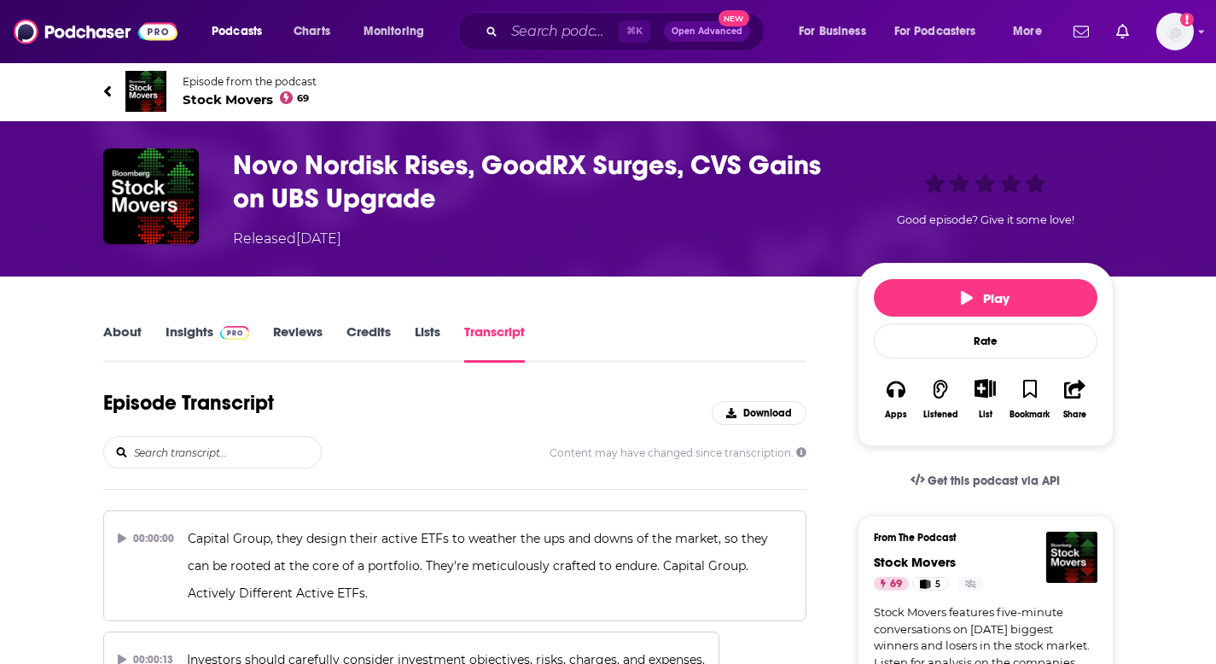
click at [219, 461] on input "search" at bounding box center [226, 452] width 189 height 31
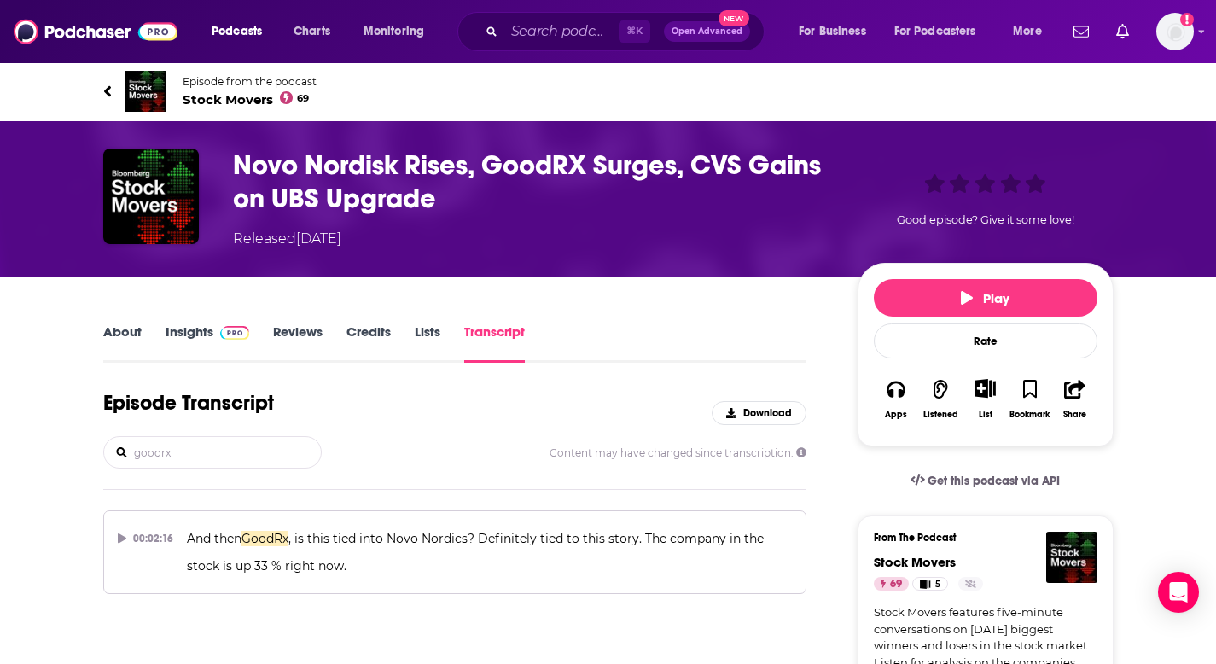
type input "goodrx"
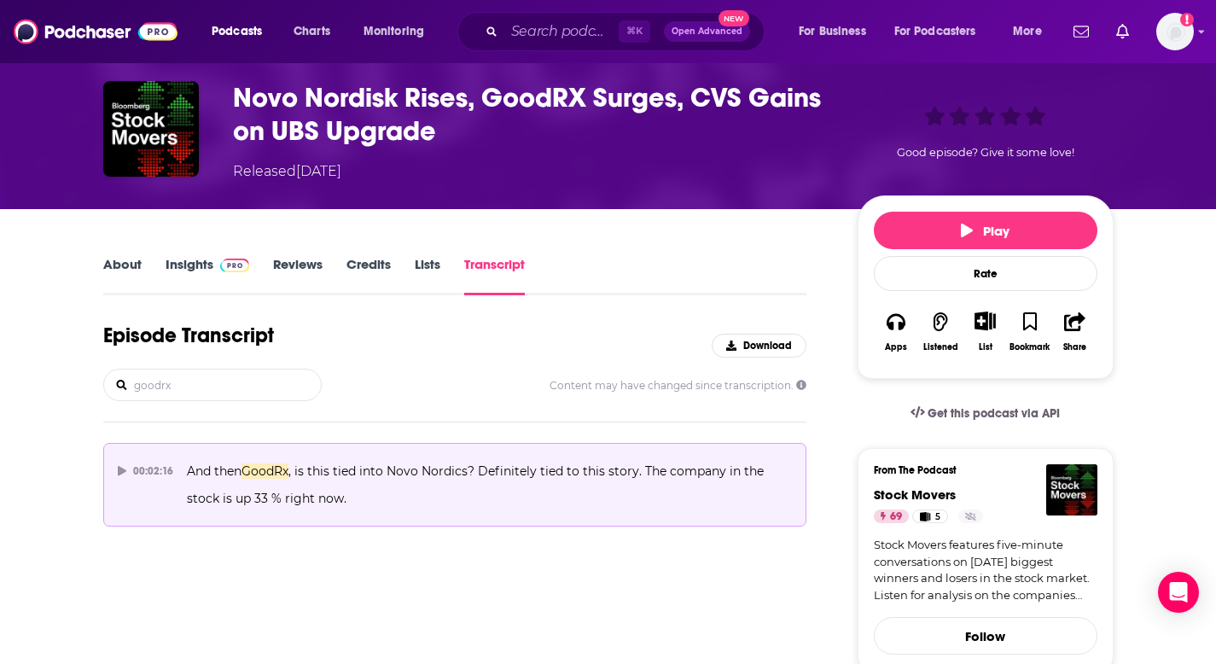
scroll to position [195, 0]
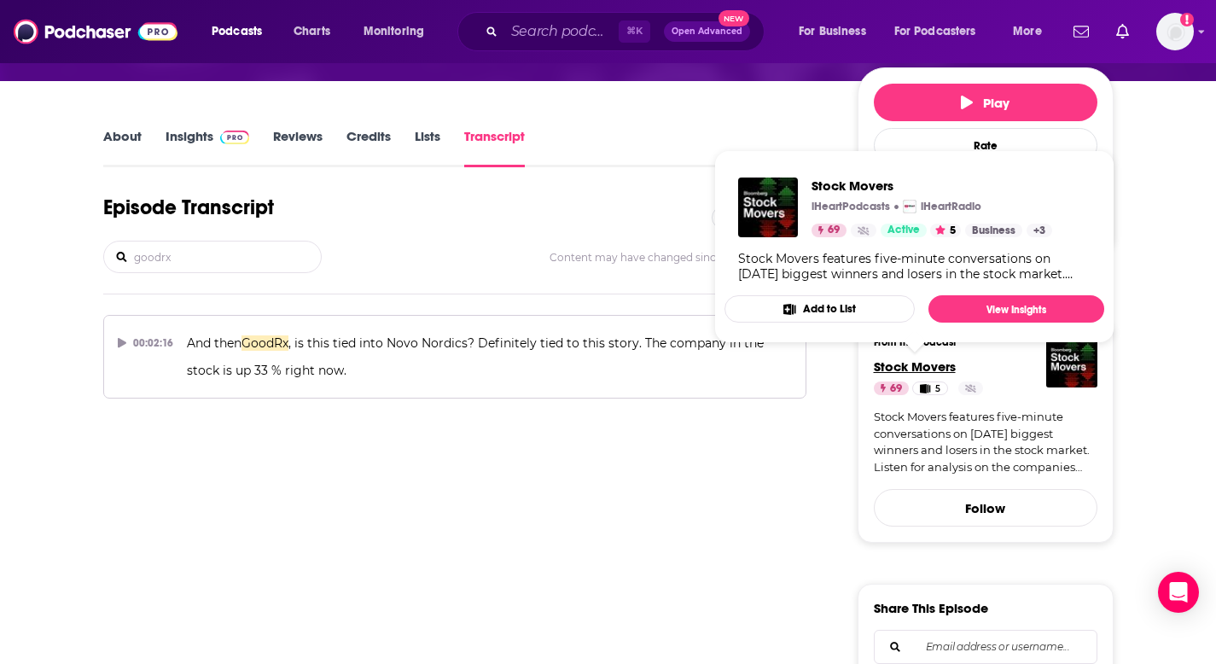
click at [895, 365] on span "Stock Movers" at bounding box center [914, 366] width 82 height 16
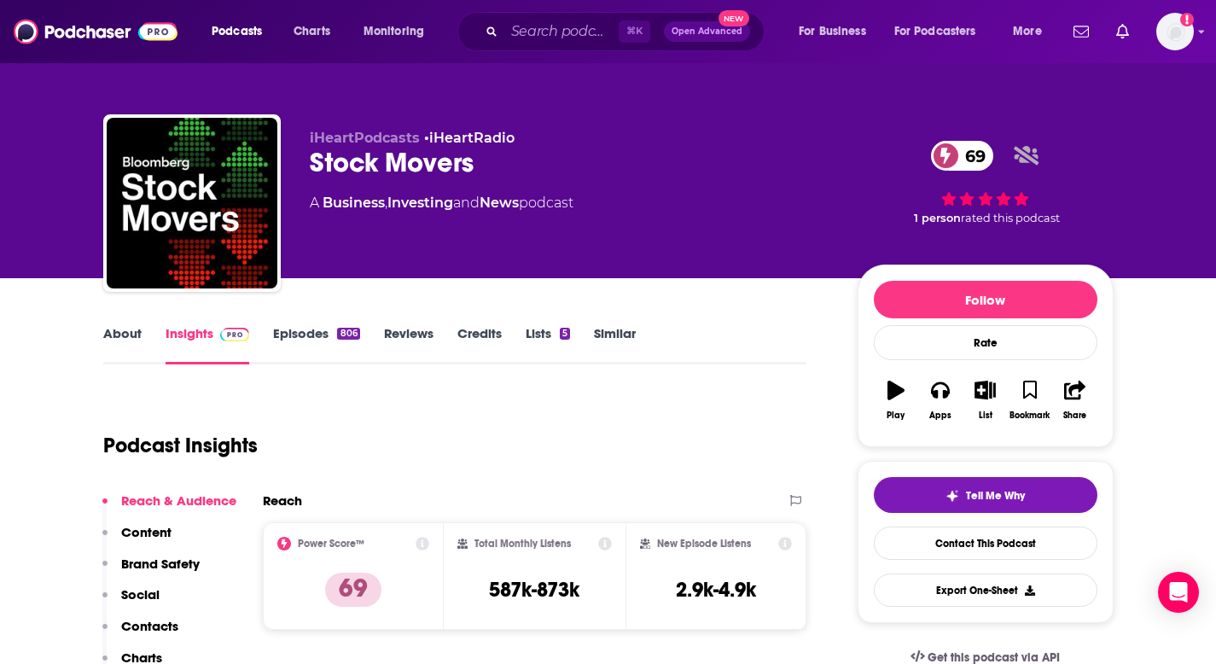
click at [306, 332] on link "Episodes 806" at bounding box center [316, 344] width 86 height 39
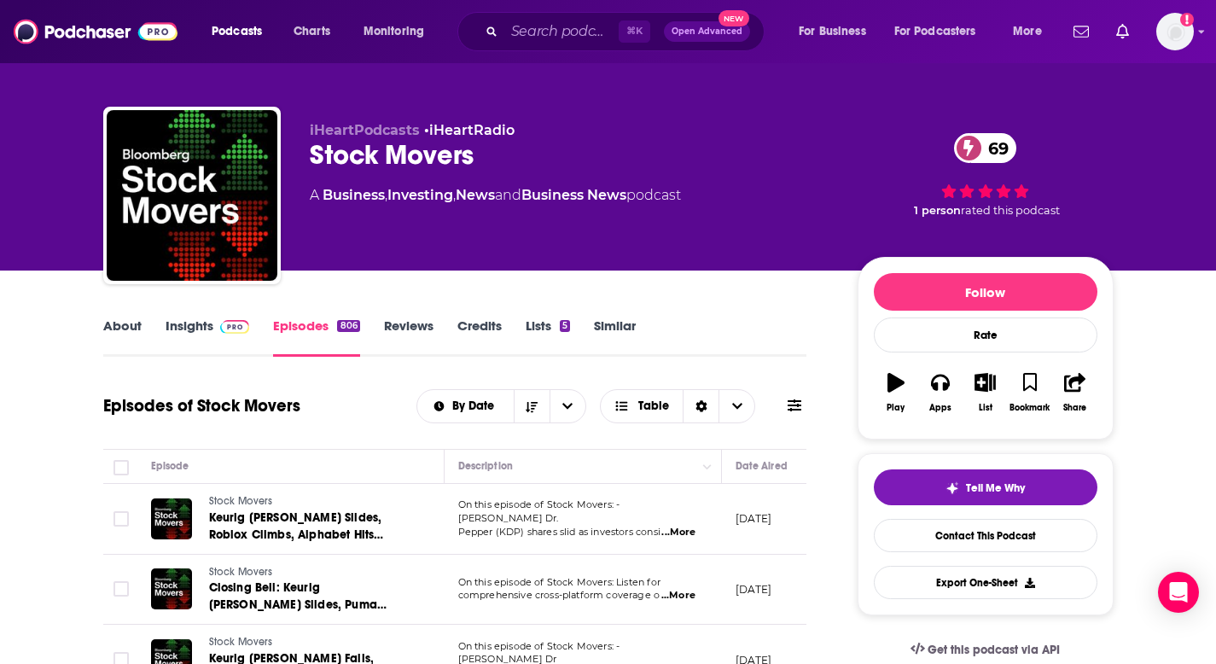
scroll to position [311, 0]
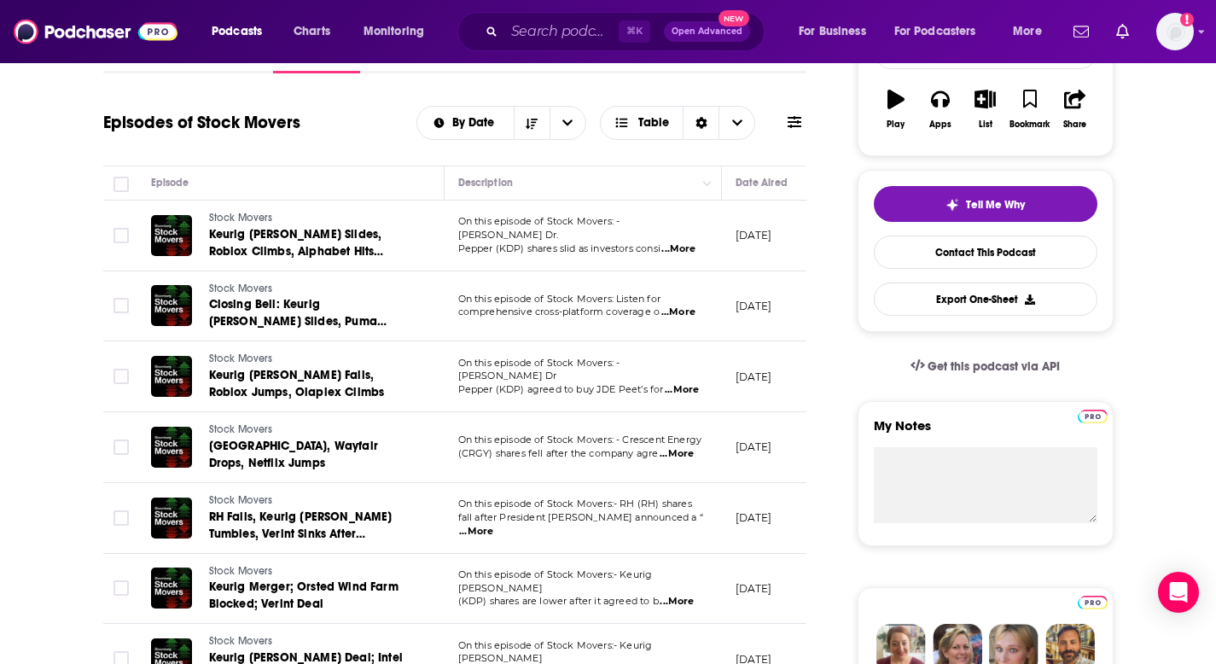
scroll to position [288, 0]
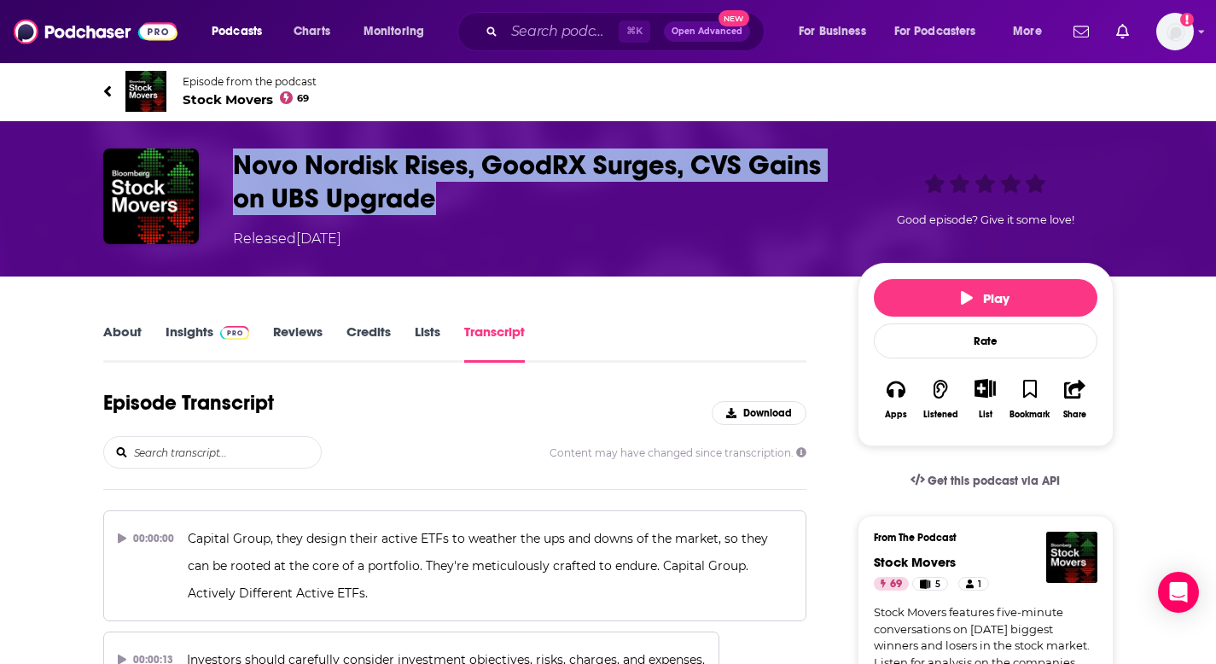
drag, startPoint x: 479, startPoint y: 208, endPoint x: 212, endPoint y: 171, distance: 269.5
click at [212, 171] on div "Novo Nordisk Rises, GoodRX Surges, CVS Gains on UBS Upgrade Released [DATE] Goo…" at bounding box center [608, 198] width 1010 height 101
copy div "Novo Nordisk Rises, GoodRX Surges, CVS Gains on UBS Upgrade"
